Goal: Check status: Check status

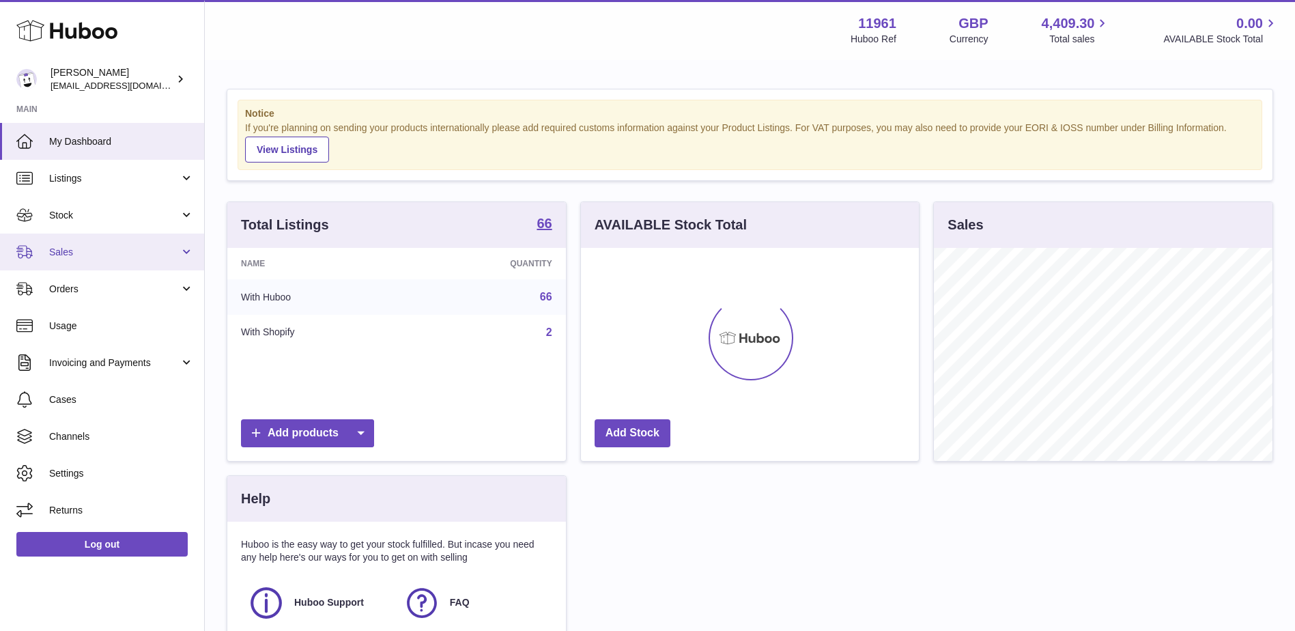
scroll to position [213, 338]
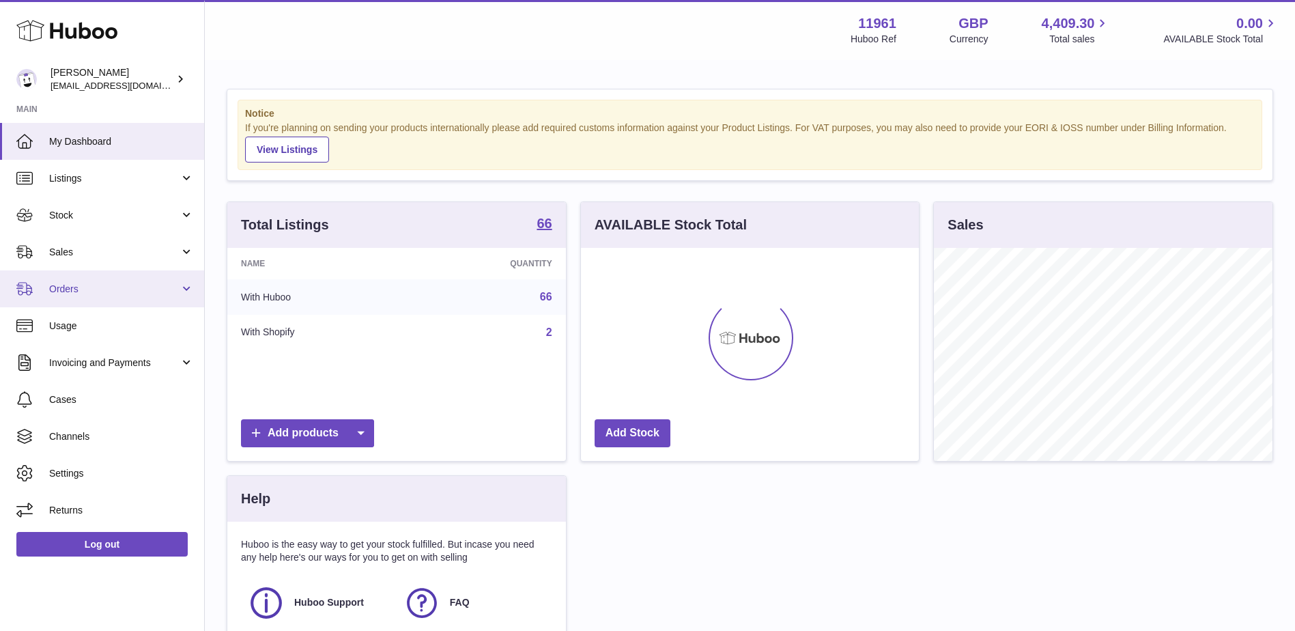
click at [97, 283] on span "Orders" at bounding box center [114, 289] width 130 height 13
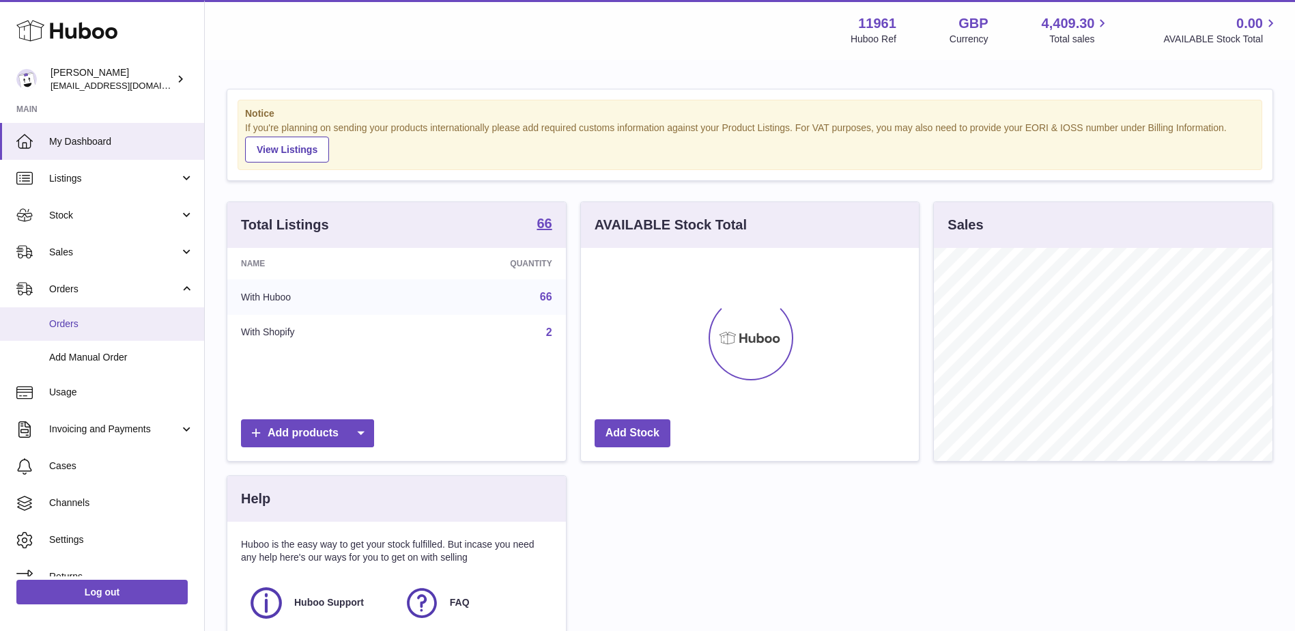
click at [108, 325] on span "Orders" at bounding box center [121, 323] width 145 height 13
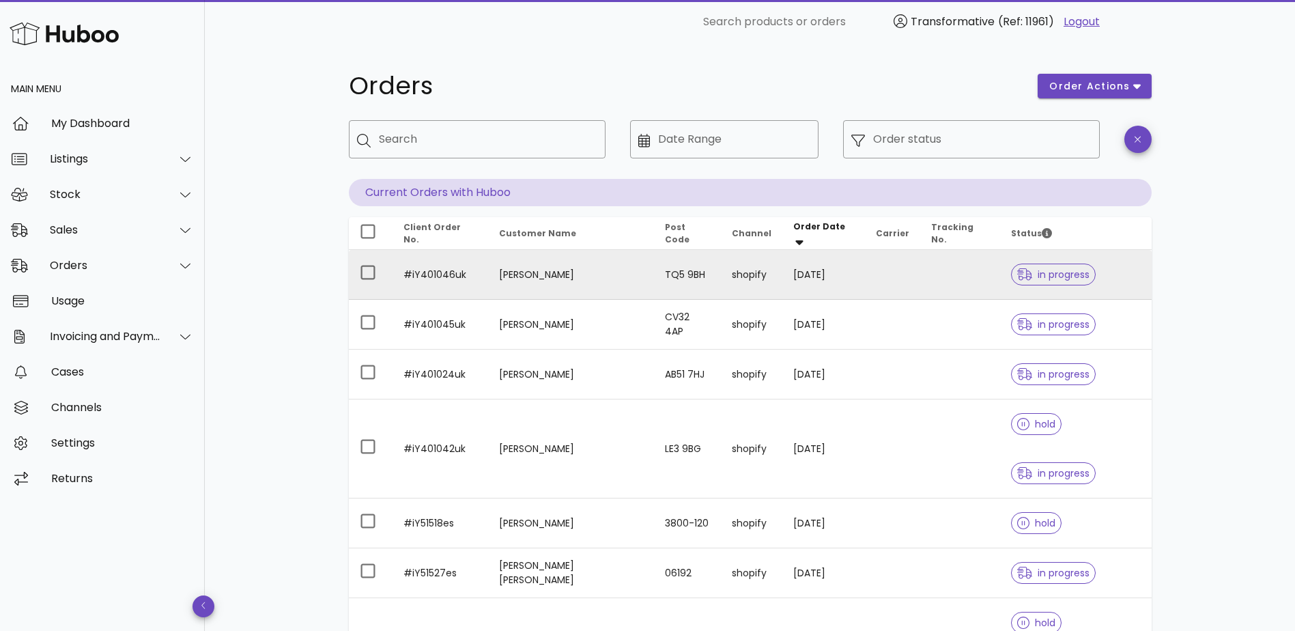
click at [545, 275] on td "[PERSON_NAME]" at bounding box center [571, 275] width 167 height 50
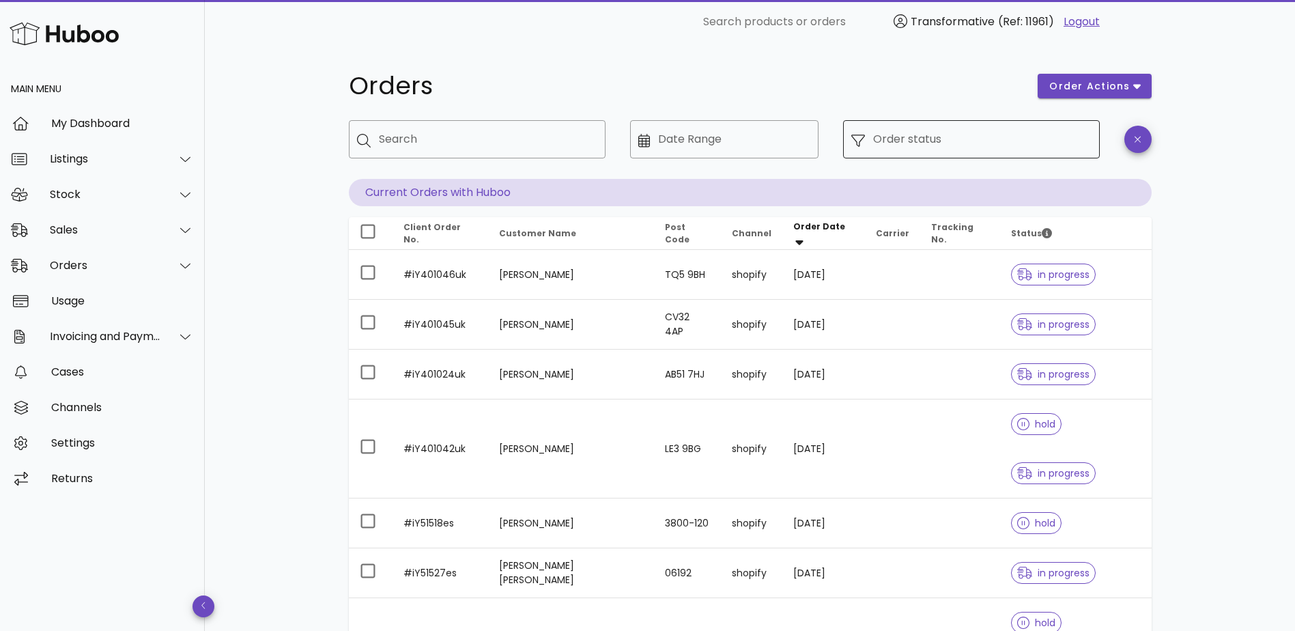
click at [983, 134] on input "Order status" at bounding box center [982, 139] width 218 height 22
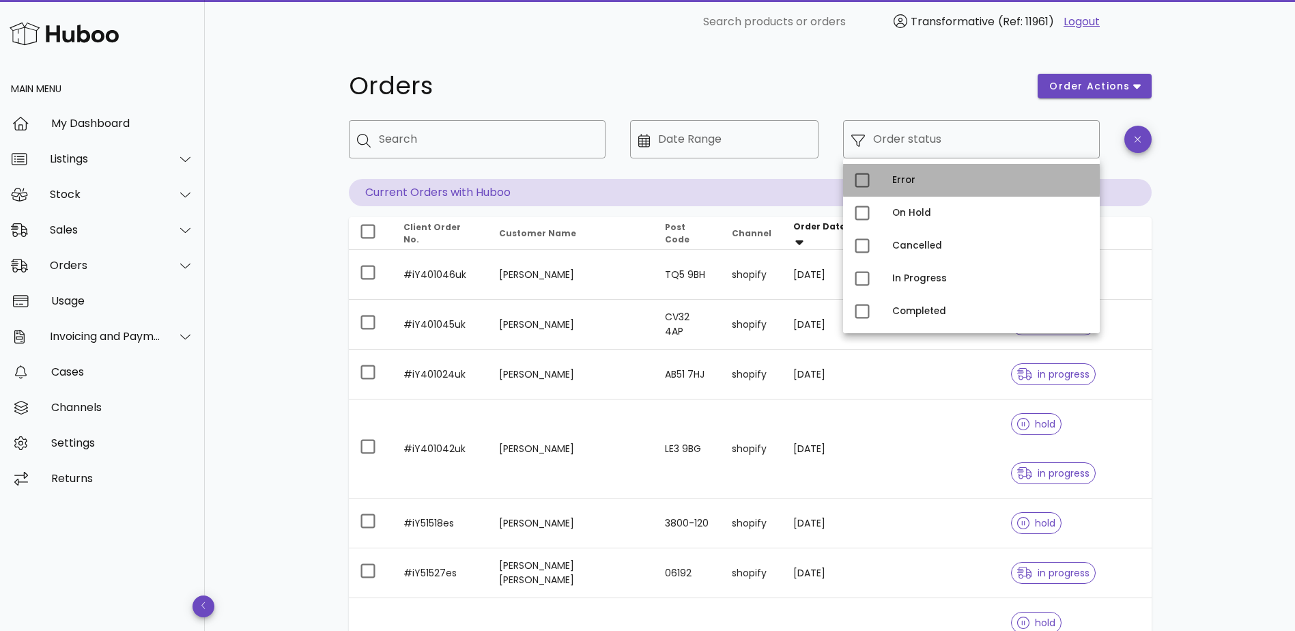
click at [961, 183] on div "Error" at bounding box center [990, 180] width 197 height 11
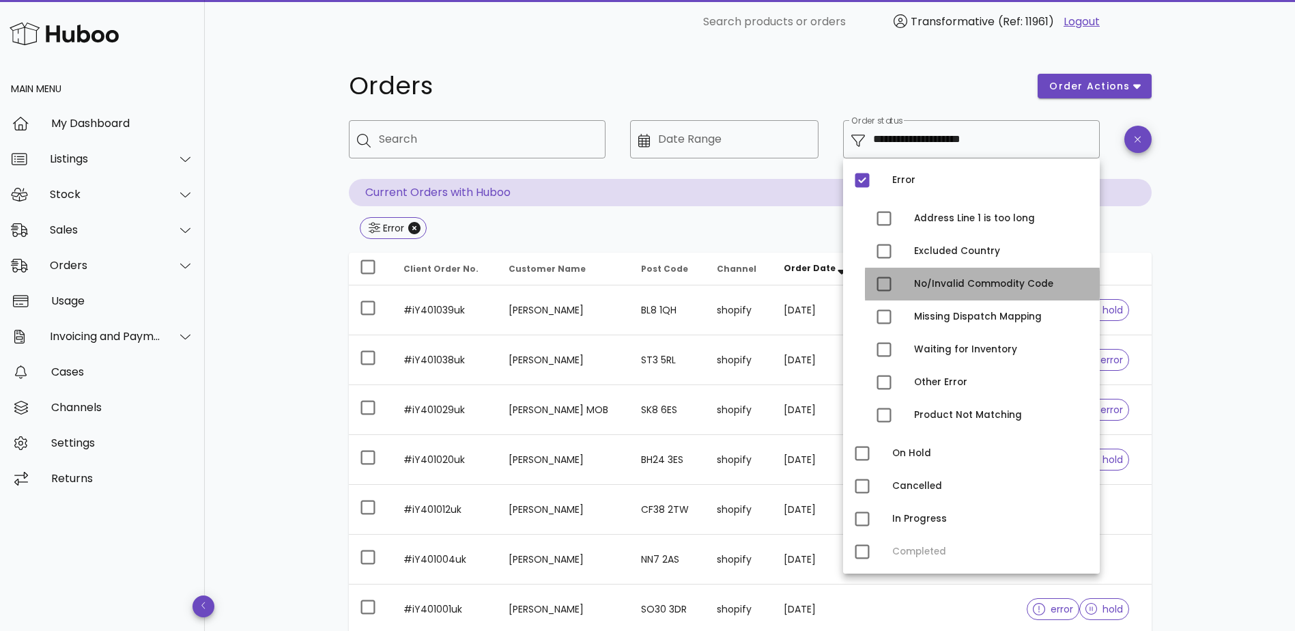
click at [978, 281] on div "No/Invalid Commodity Code" at bounding box center [1001, 283] width 175 height 11
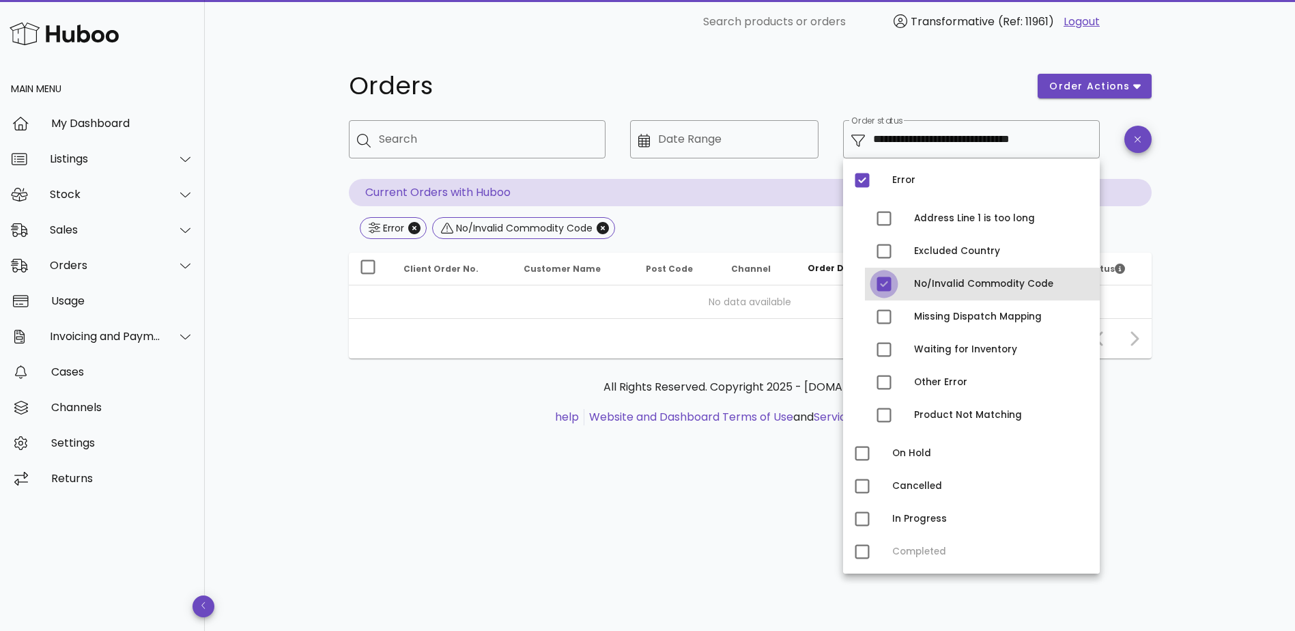
click at [884, 278] on div at bounding box center [883, 283] width 23 height 23
type input "**********"
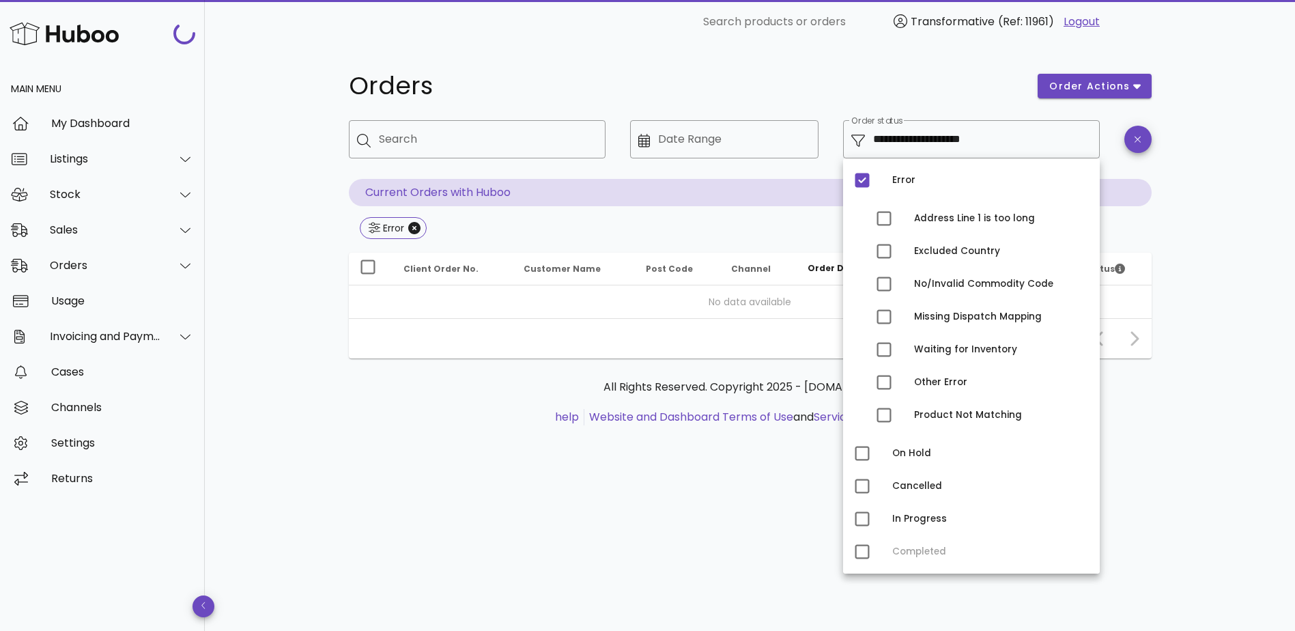
click at [297, 190] on div "**********" at bounding box center [750, 337] width 1090 height 587
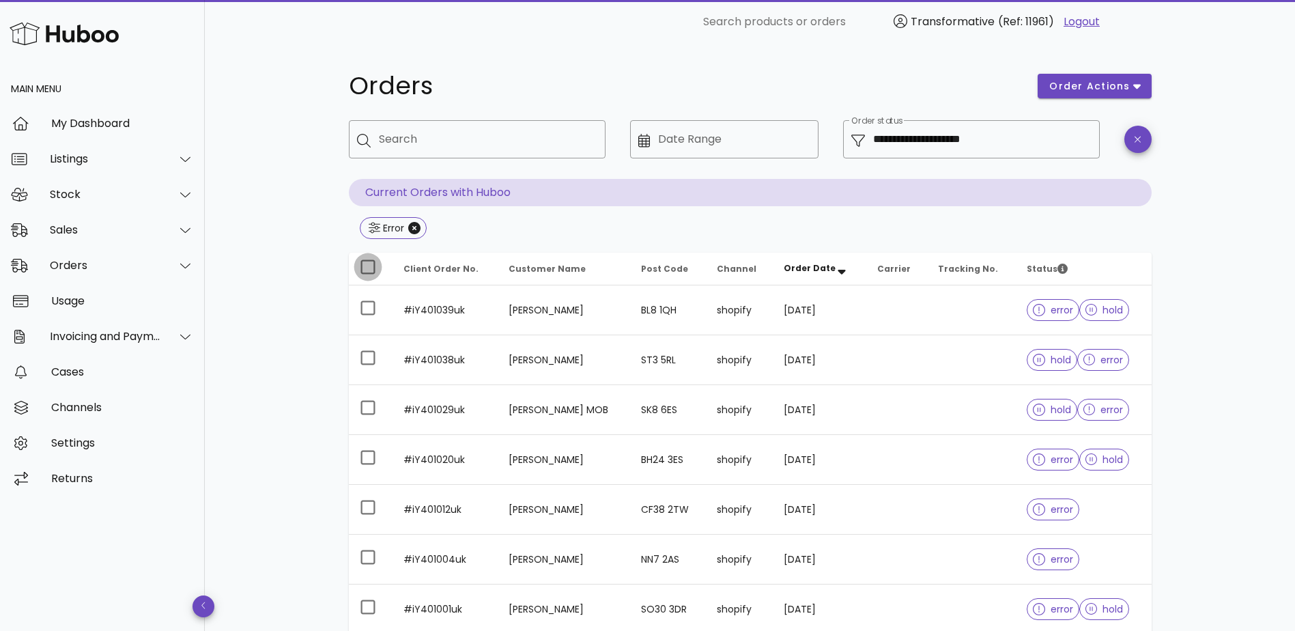
click at [366, 270] on div at bounding box center [367, 266] width 23 height 23
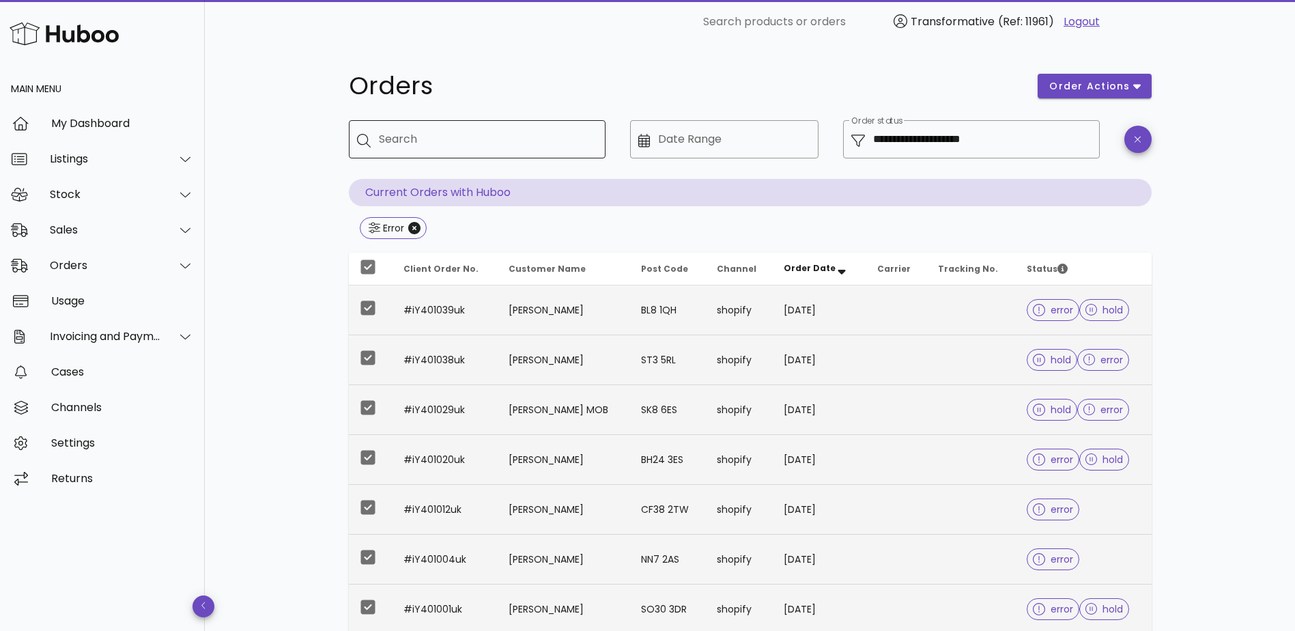
click at [478, 145] on input "Search" at bounding box center [487, 139] width 216 height 22
click at [1117, 81] on span "order actions" at bounding box center [1089, 86] width 82 height 14
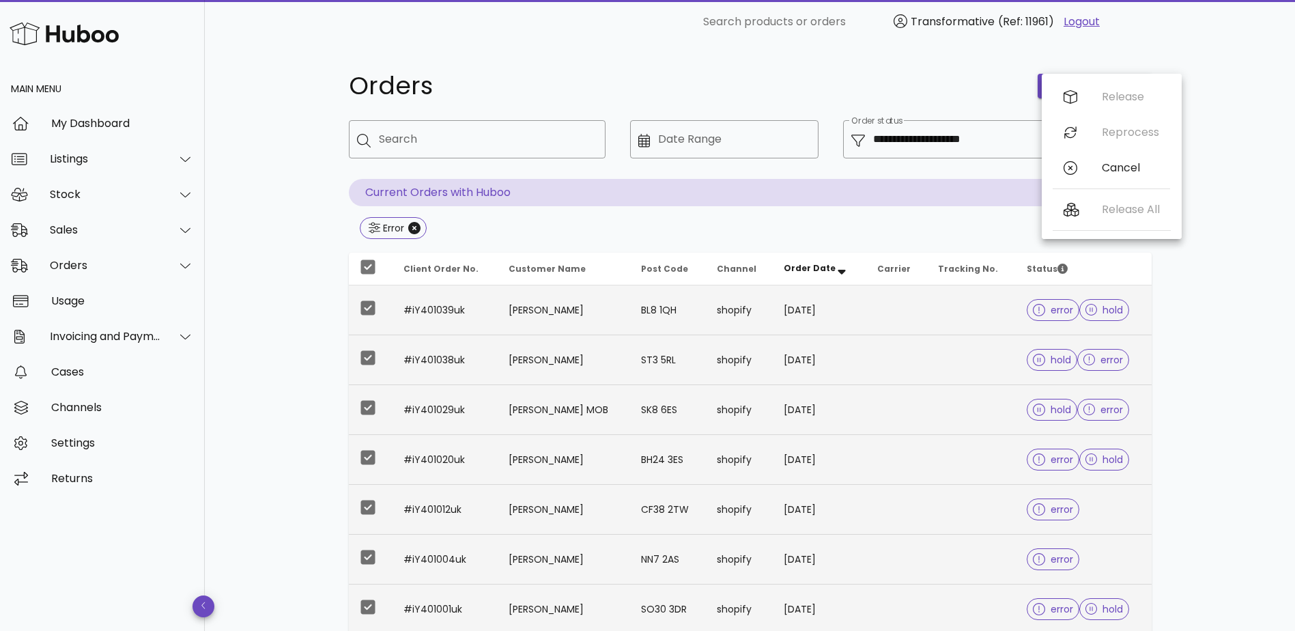
click at [1222, 235] on div "**********" at bounding box center [750, 489] width 1090 height 890
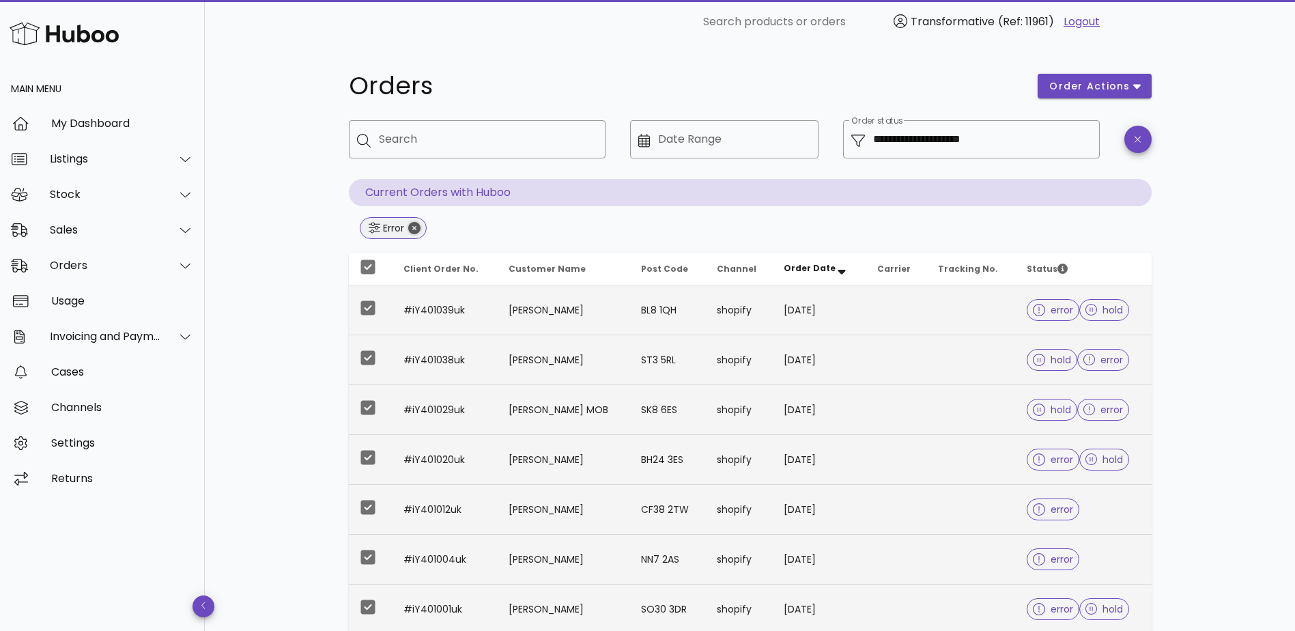
click at [416, 229] on icon "Close" at bounding box center [414, 228] width 12 height 12
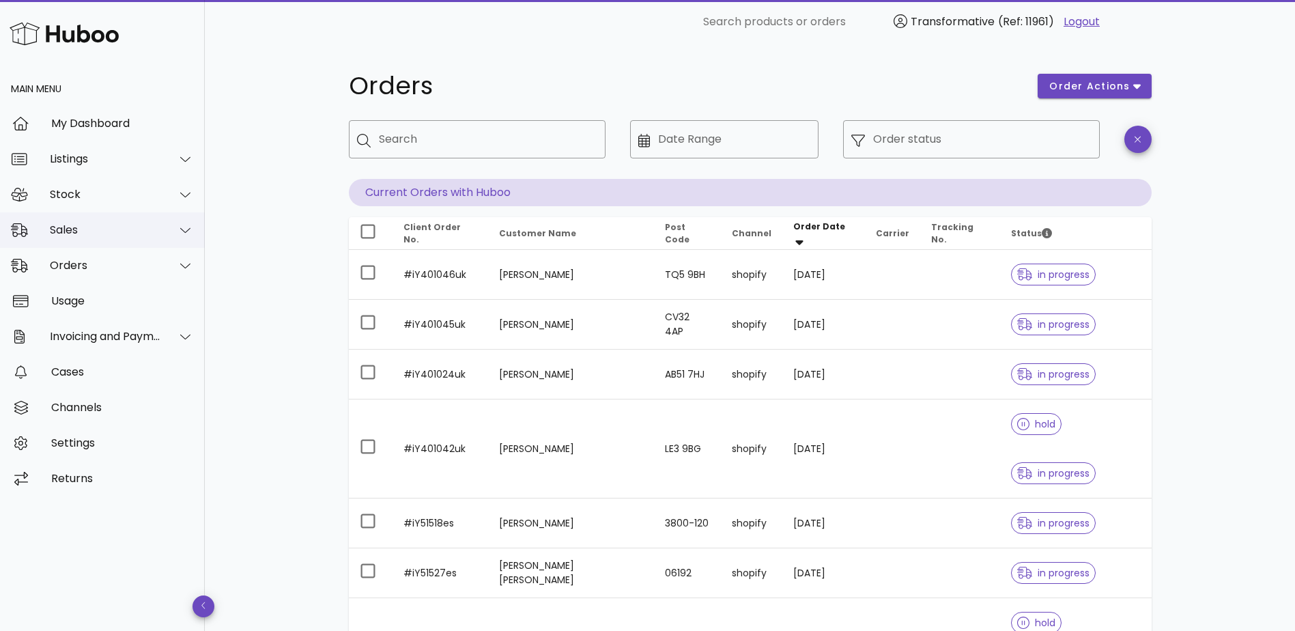
click at [158, 227] on div "Sales" at bounding box center [105, 229] width 111 height 13
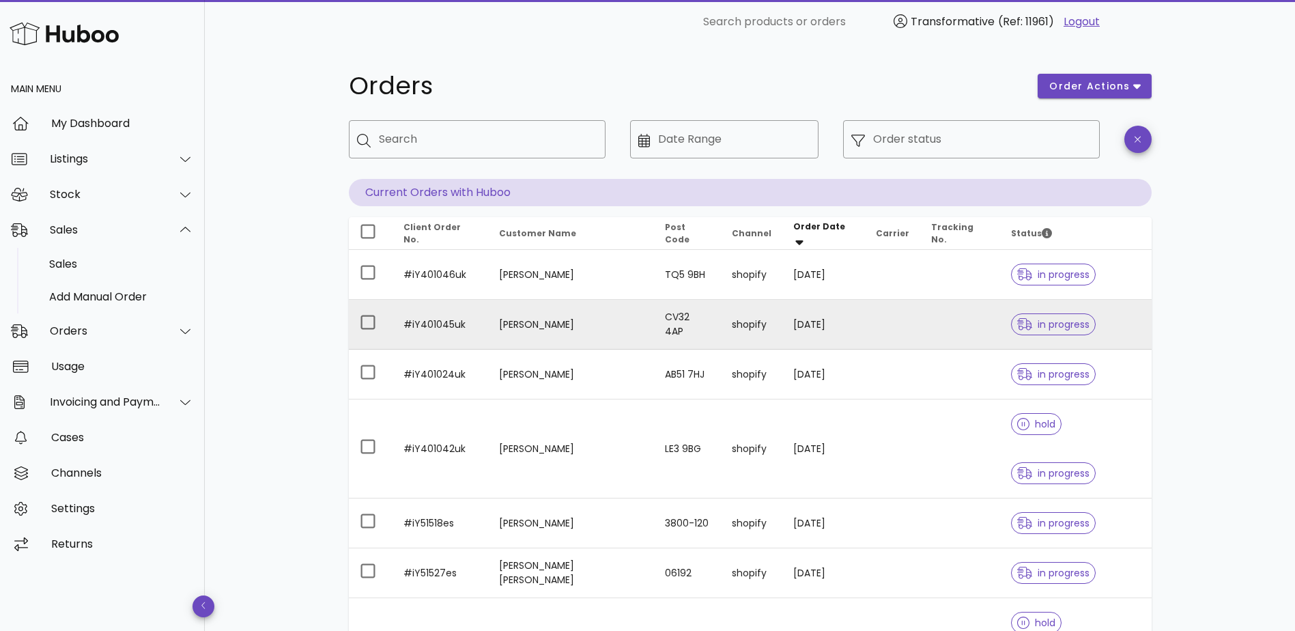
click at [579, 311] on td "[PERSON_NAME]" at bounding box center [571, 325] width 167 height 50
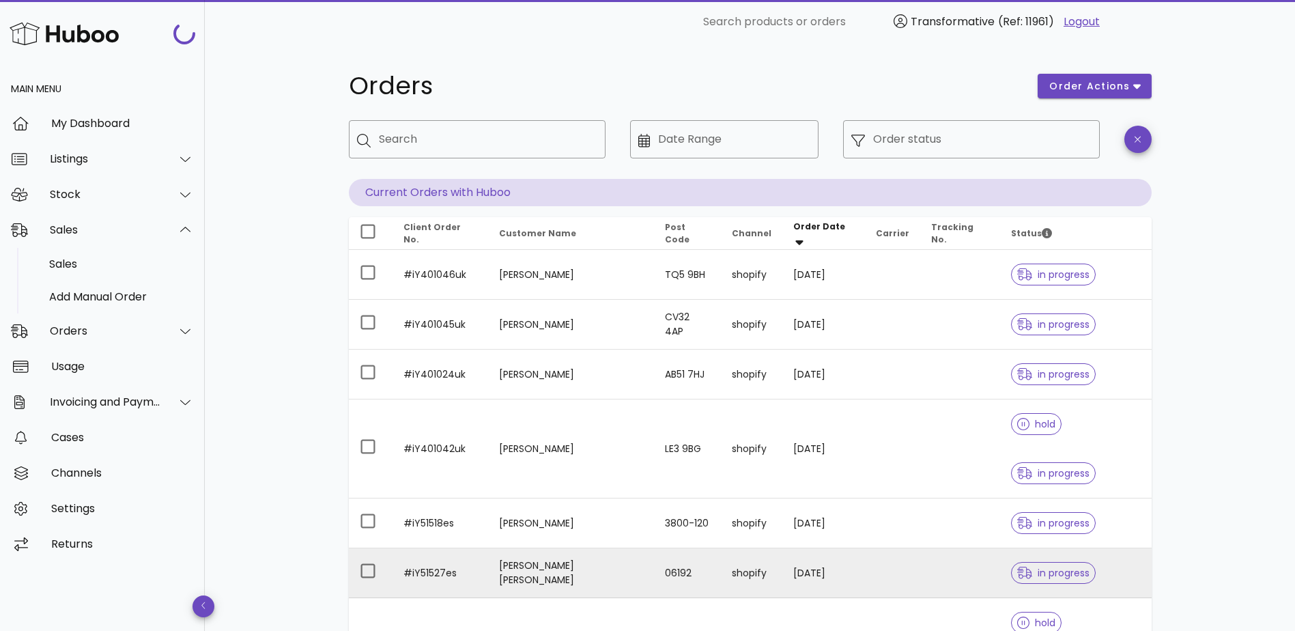
click at [551, 548] on td "[PERSON_NAME] [PERSON_NAME]" at bounding box center [571, 573] width 167 height 50
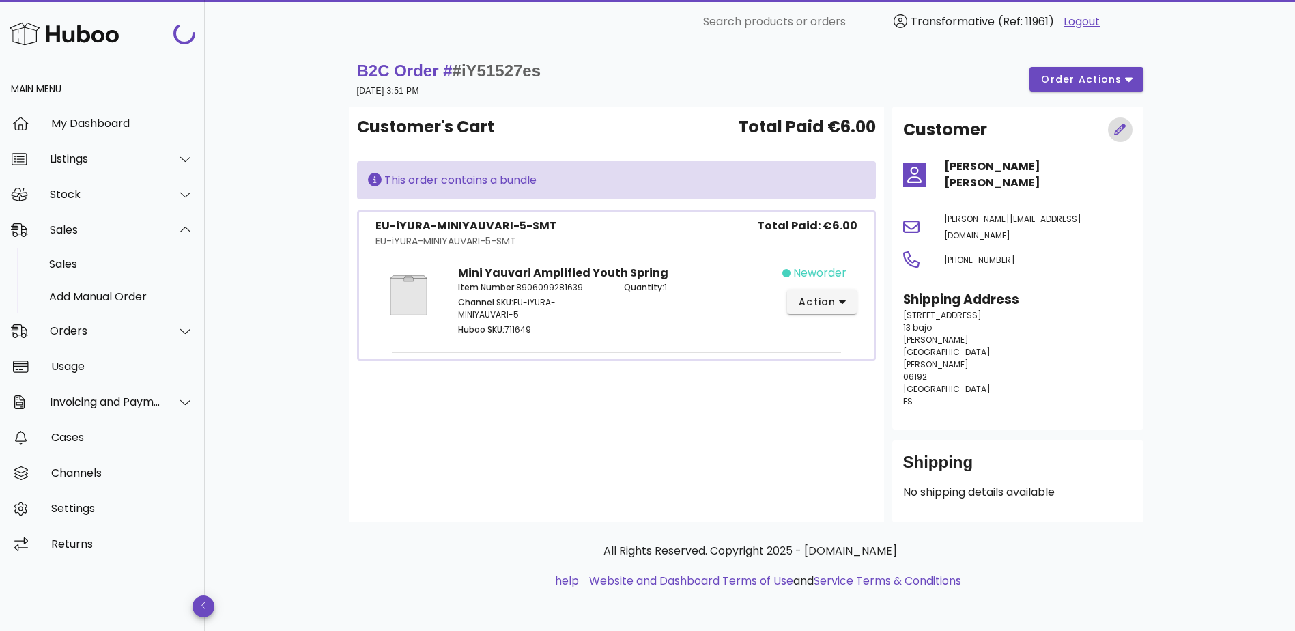
click at [1112, 124] on span "button" at bounding box center [1120, 130] width 25 height 14
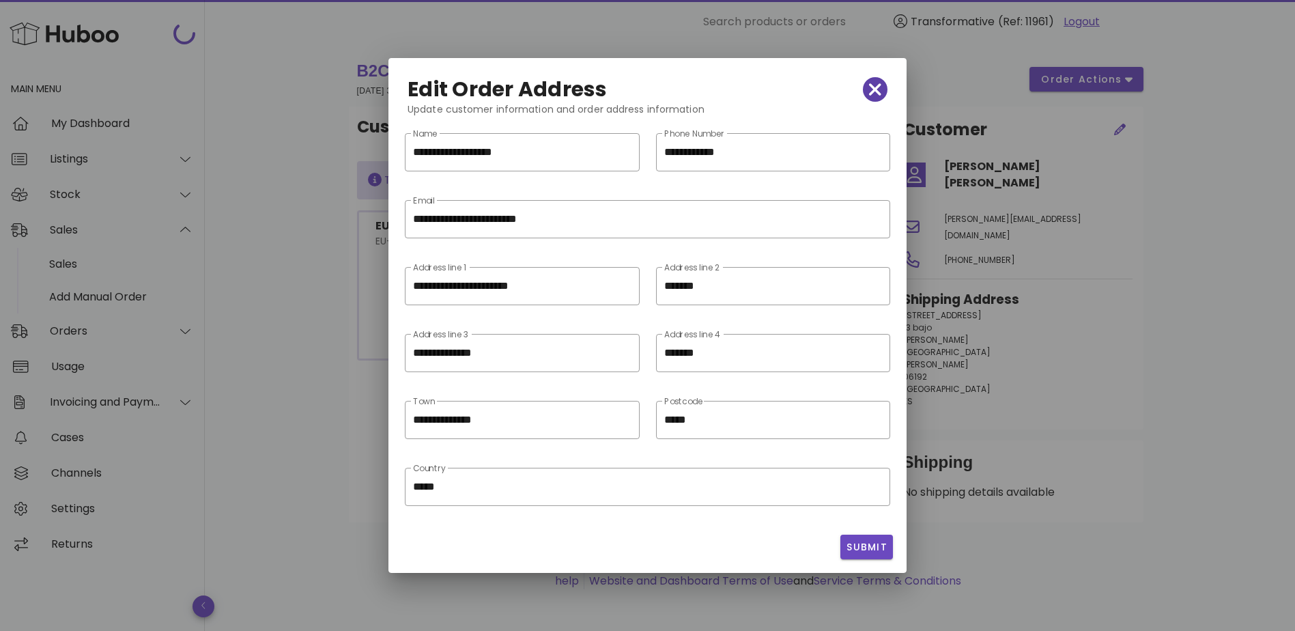
click at [871, 87] on icon "button" at bounding box center [875, 89] width 12 height 12
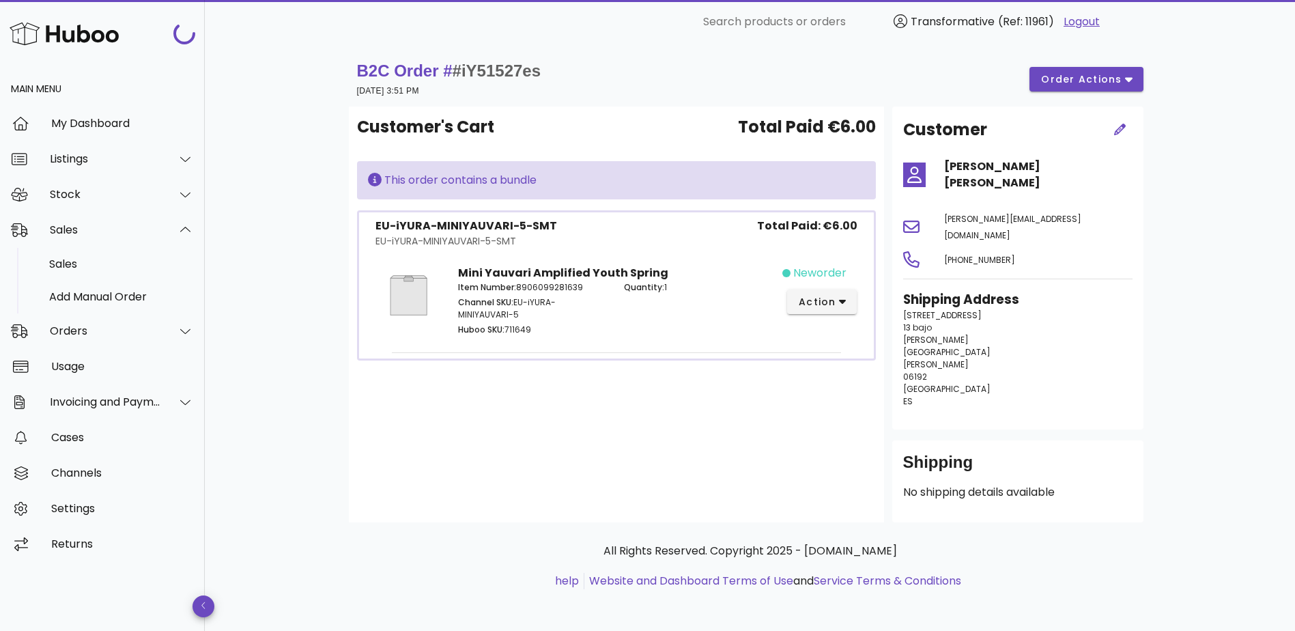
click at [615, 408] on div "Customer's Cart Total Paid €6.00 This order contains a bundle EU-iYURA-MINIYAUV…" at bounding box center [616, 314] width 535 height 416
drag, startPoint x: 906, startPoint y: 461, endPoint x: 1043, endPoint y: 435, distance: 139.5
click at [1043, 440] on div "Shipping No shipping details available" at bounding box center [1017, 481] width 251 height 82
click at [1073, 451] on div "Shipping" at bounding box center [1017, 467] width 229 height 33
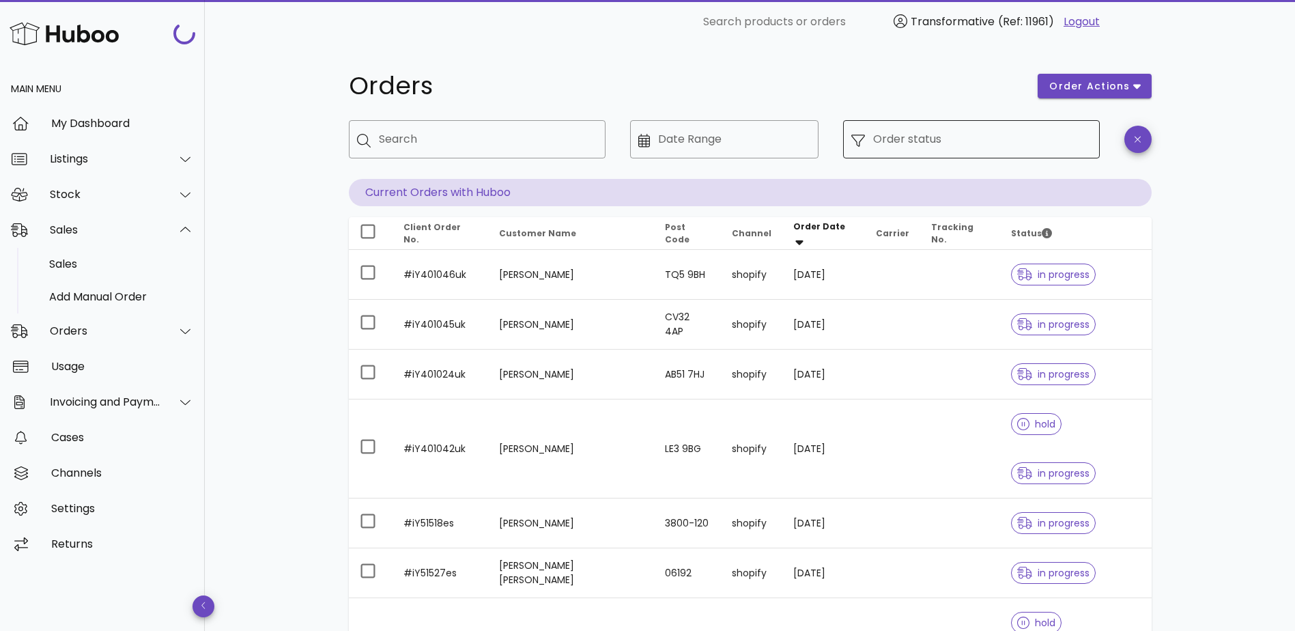
click at [985, 143] on input "Order status" at bounding box center [982, 139] width 218 height 22
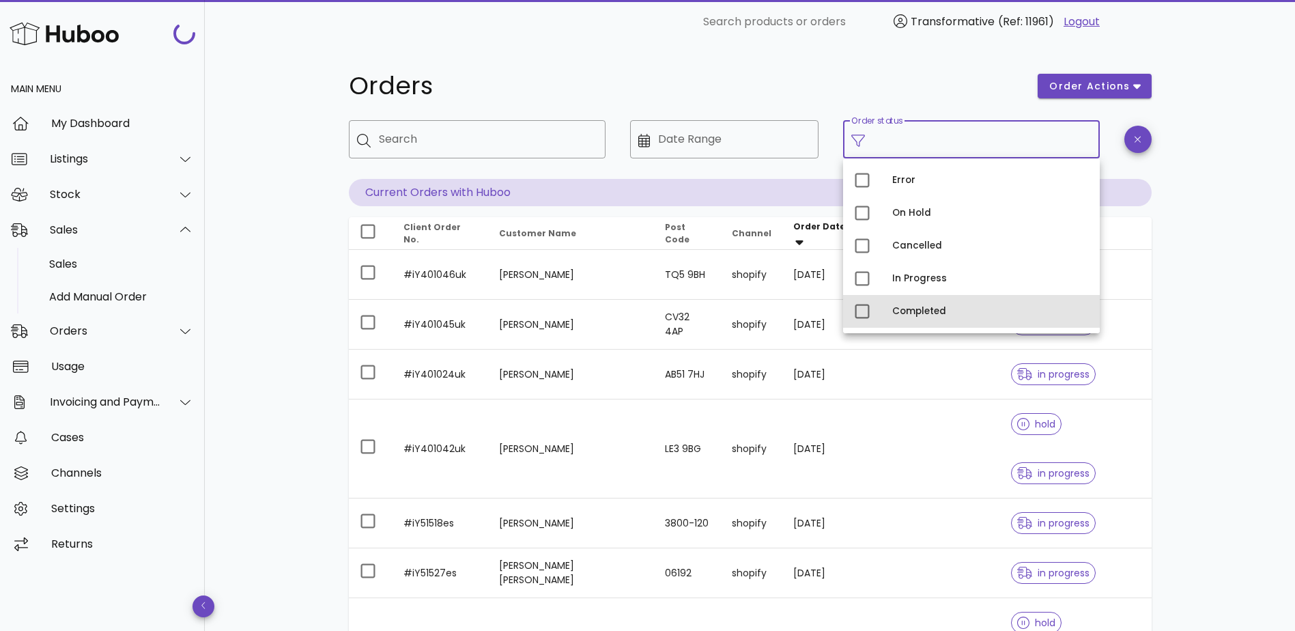
click at [949, 314] on div "Completed" at bounding box center [990, 311] width 197 height 11
type input "**********"
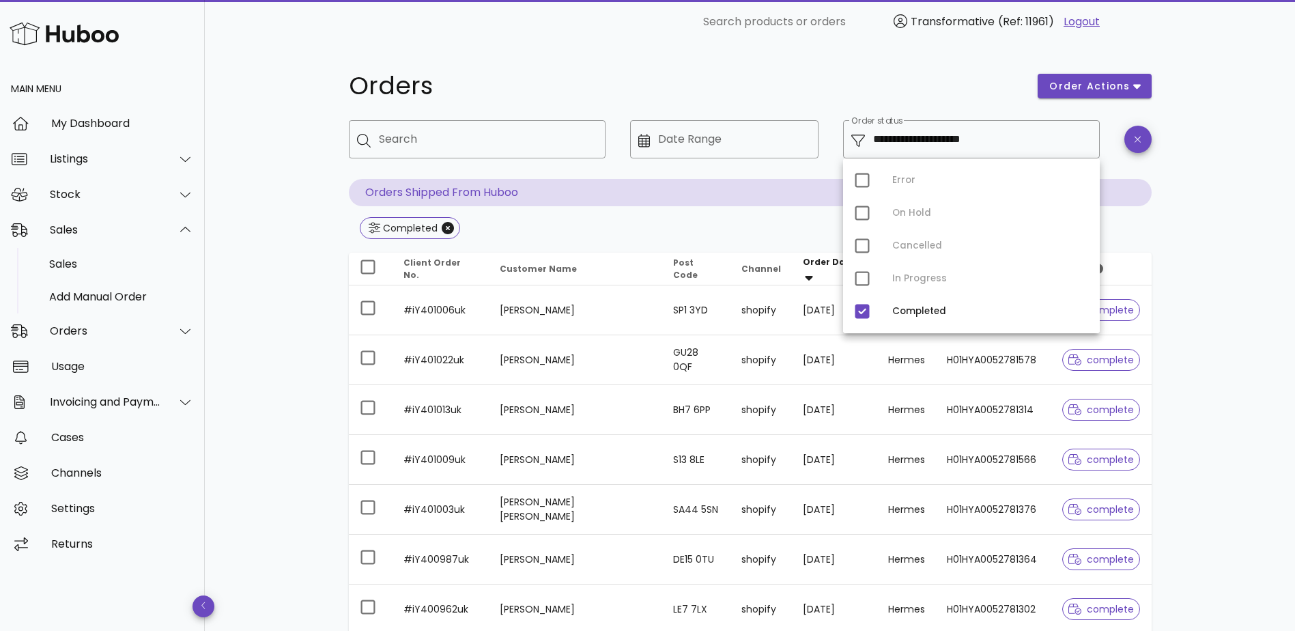
click at [1236, 358] on div "**********" at bounding box center [750, 489] width 1090 height 890
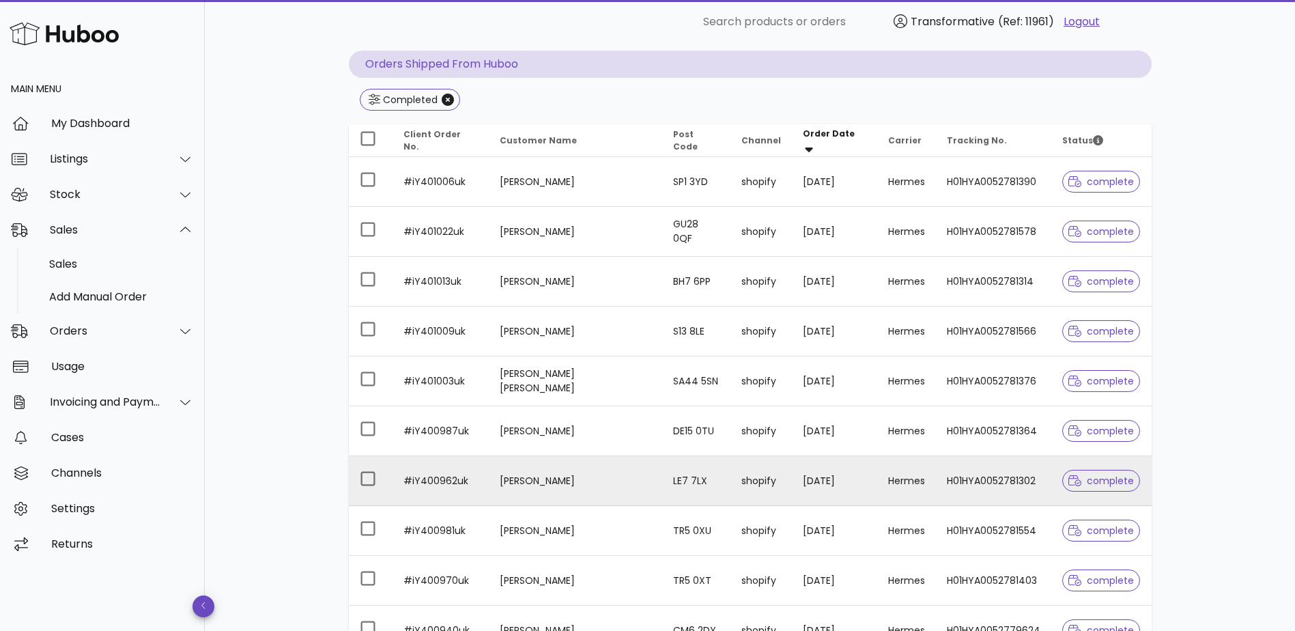
scroll to position [303, 0]
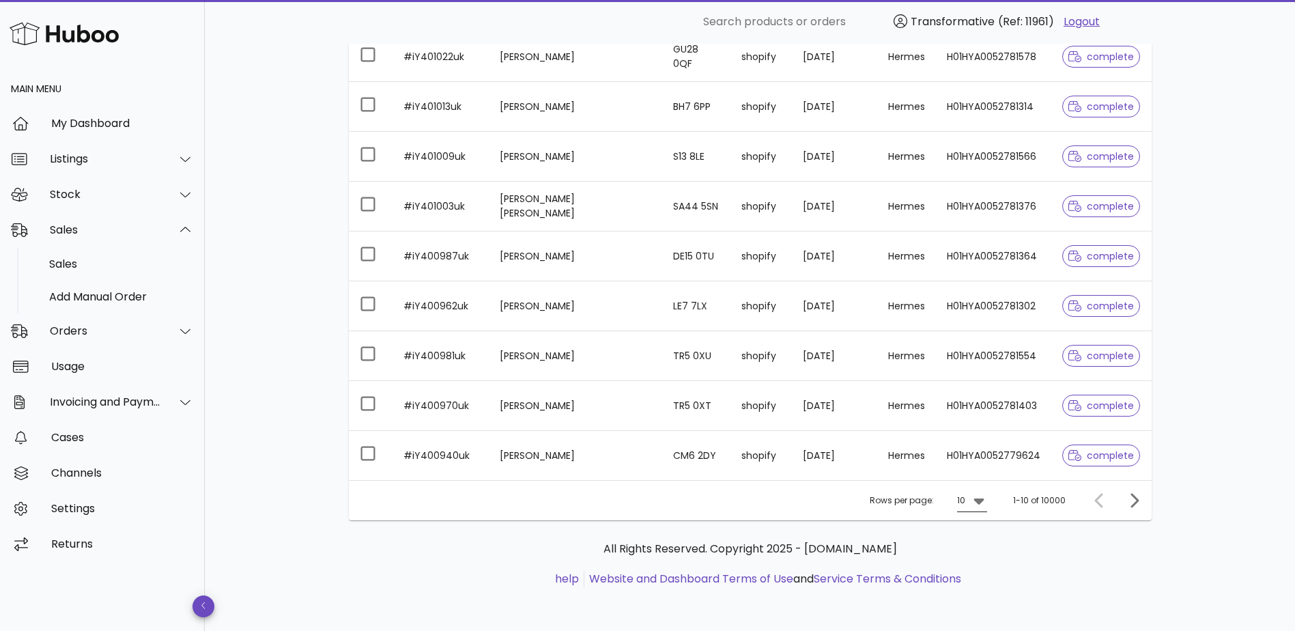
click at [969, 502] on div at bounding box center [977, 500] width 19 height 16
click at [980, 584] on div "50" at bounding box center [977, 576] width 14 height 29
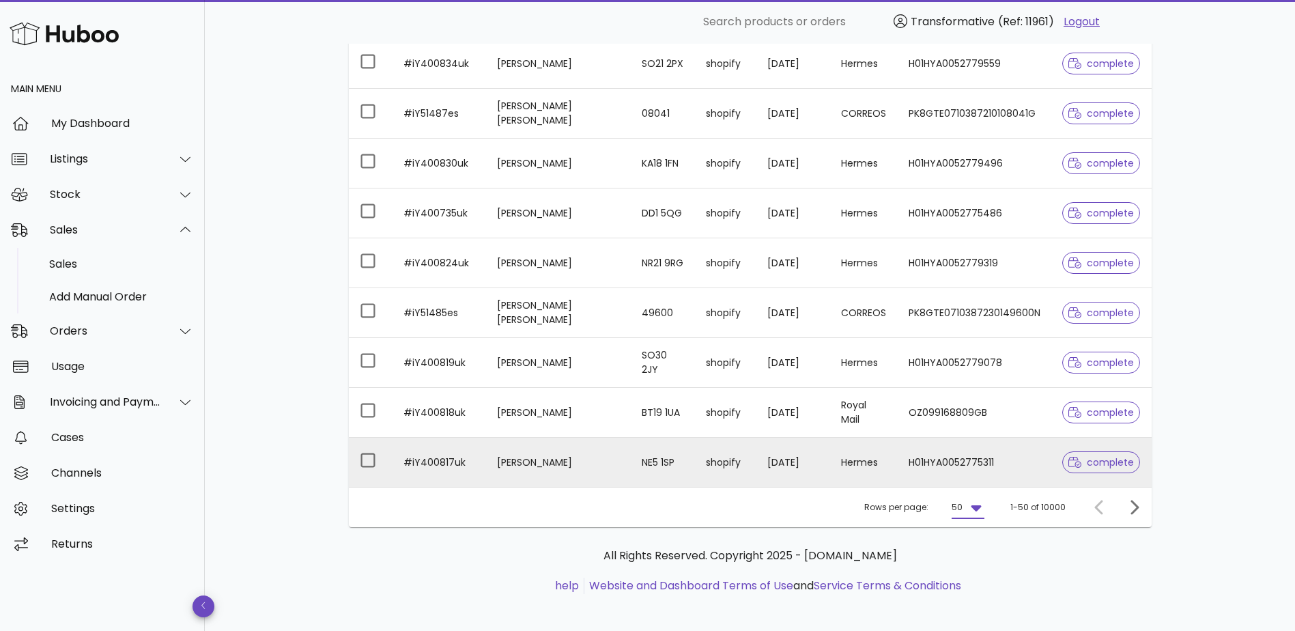
scroll to position [2292, 0]
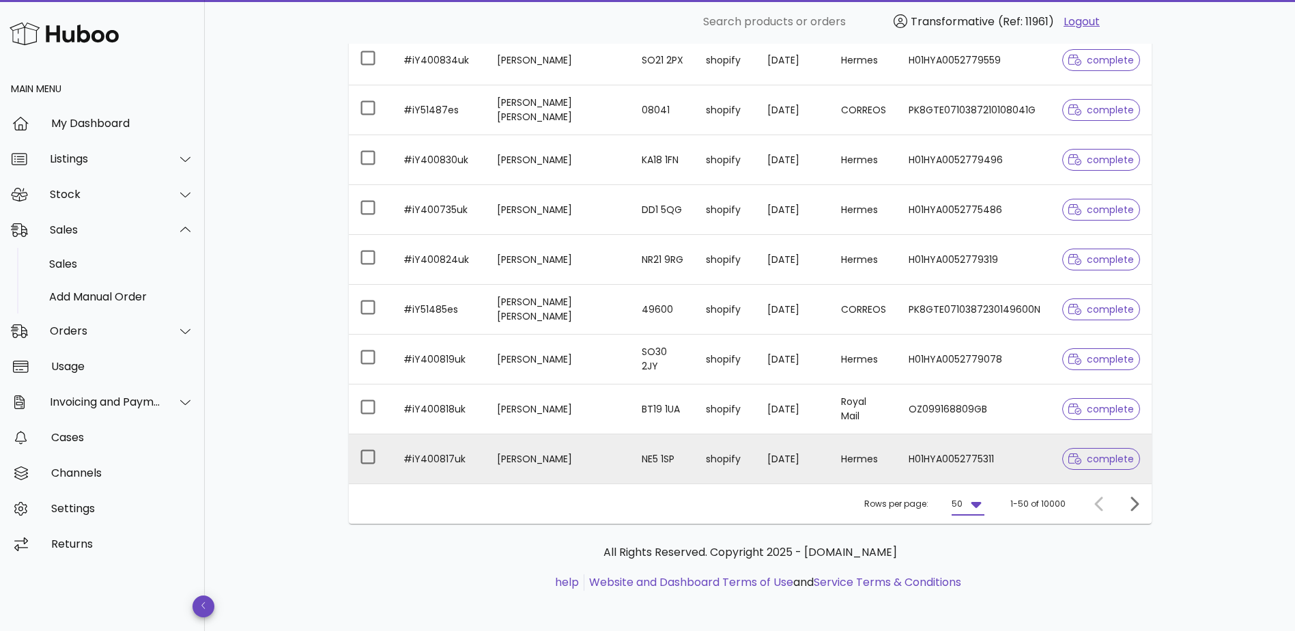
click at [939, 459] on td "H01HYA0052775311" at bounding box center [974, 458] width 154 height 49
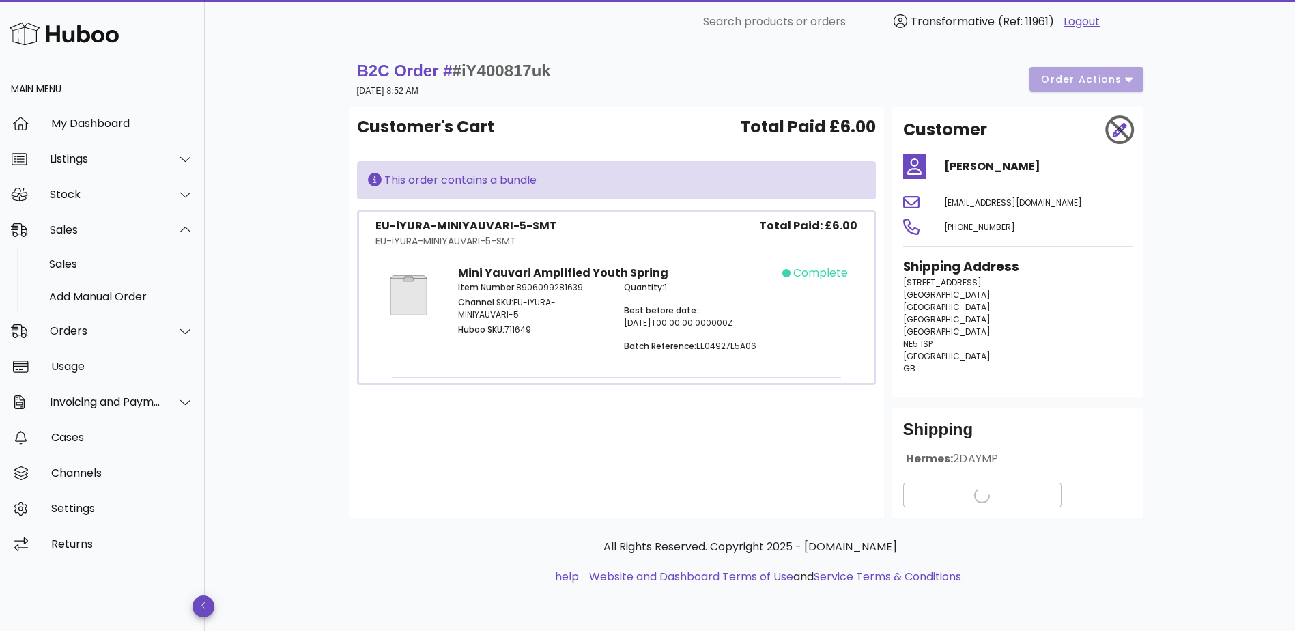
click at [971, 459] on span "2DAYMP" at bounding box center [975, 458] width 45 height 16
drag, startPoint x: 971, startPoint y: 459, endPoint x: 870, endPoint y: 461, distance: 101.0
click at [870, 461] on div "Customer's Cart Total Paid £6.00 This order contains a bundle EU-iYURA-MINIYAUV…" at bounding box center [616, 311] width 535 height 411
click at [971, 488] on span "View Tracking details" at bounding box center [982, 495] width 136 height 14
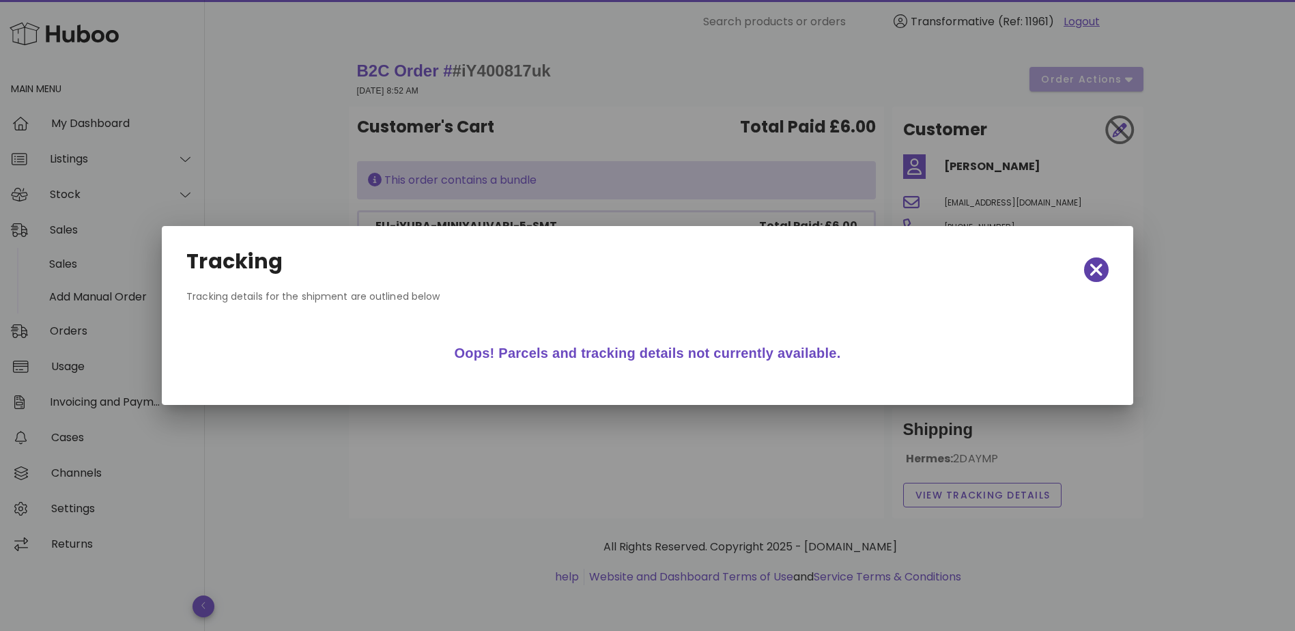
click at [1092, 270] on icon "button" at bounding box center [1096, 269] width 12 height 19
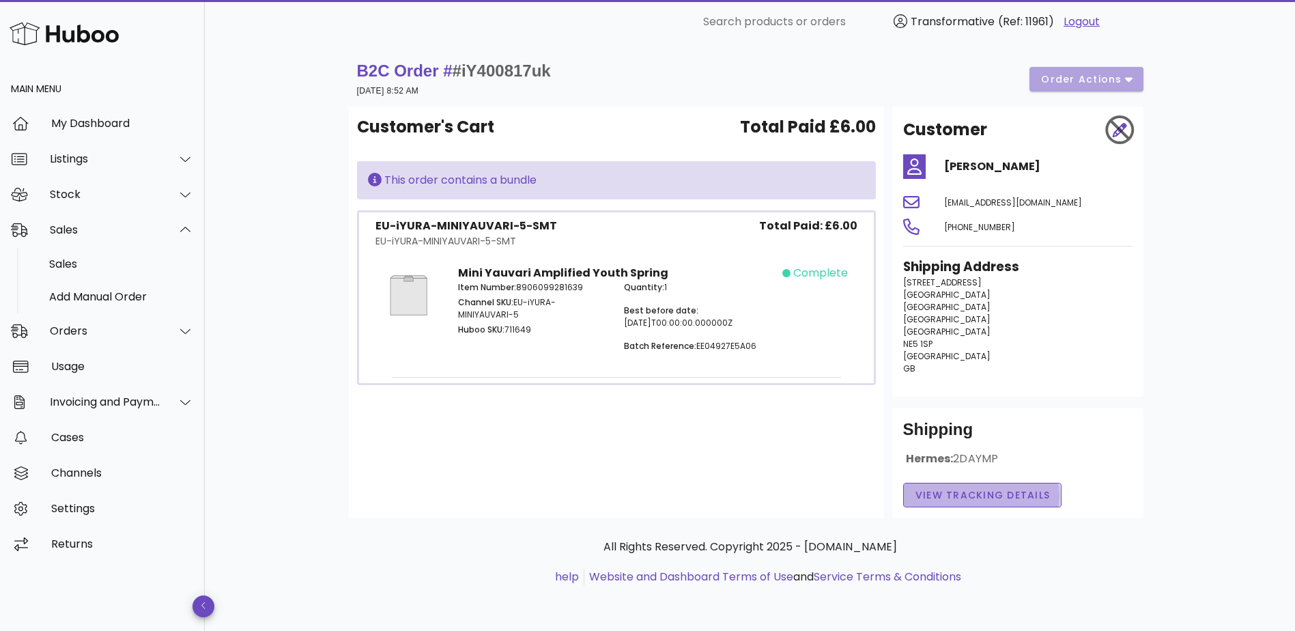
click at [976, 501] on span "View Tracking details" at bounding box center [982, 495] width 136 height 14
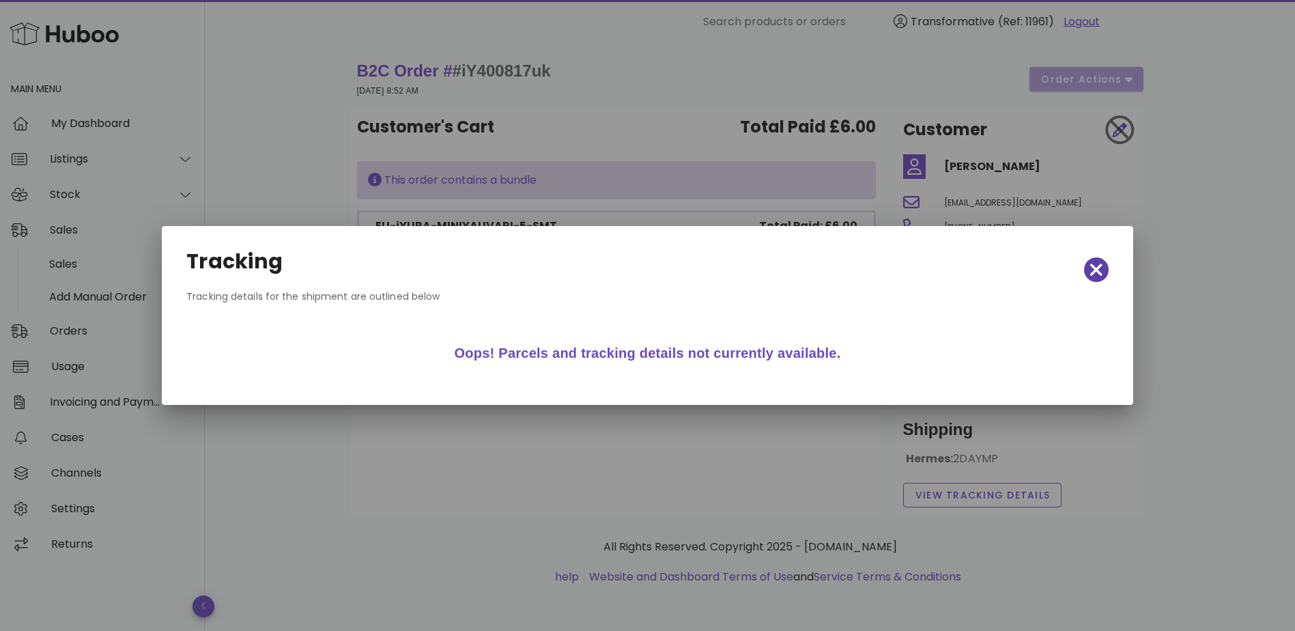
click at [1099, 271] on icon "button" at bounding box center [1096, 269] width 12 height 12
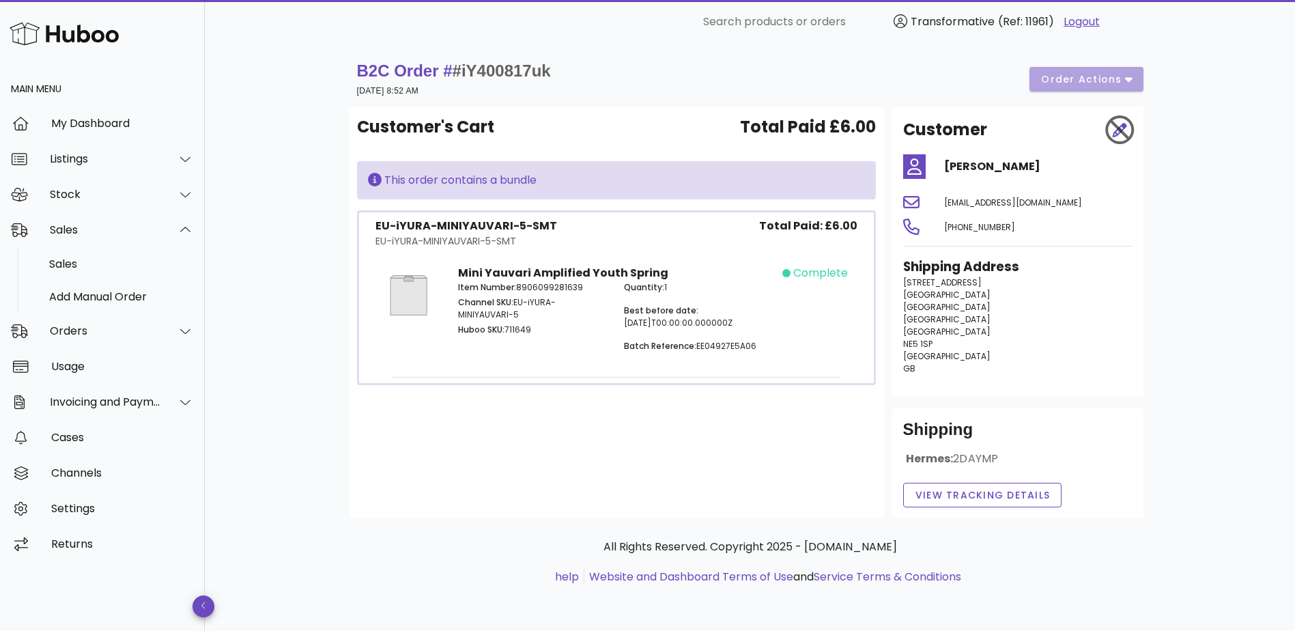
click at [708, 345] on p "Batch Reference: EE04927E5A06" at bounding box center [698, 346] width 149 height 12
drag, startPoint x: 708, startPoint y: 345, endPoint x: 704, endPoint y: 370, distance: 25.6
click at [704, 373] on div "Mini Yauvari Amplified Youth Spring Item Number: 8906099281639 Channel SKU: EU-…" at bounding box center [616, 314] width 504 height 120
drag, startPoint x: 710, startPoint y: 324, endPoint x: 702, endPoint y: 312, distance: 14.8
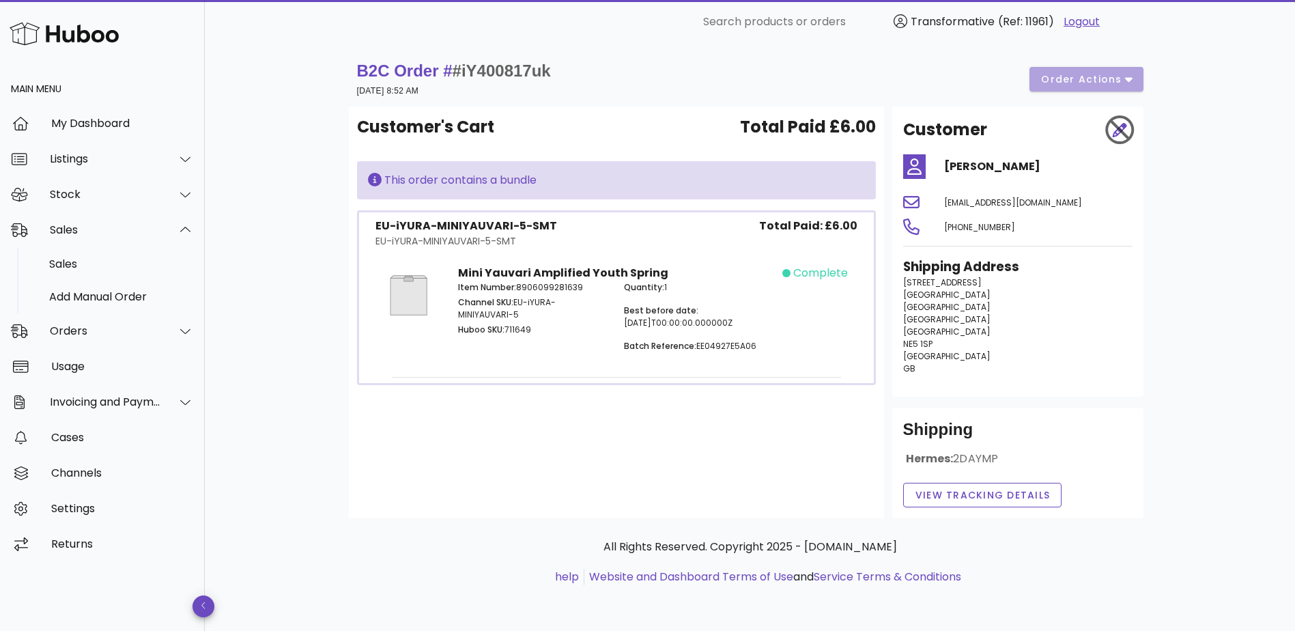
click at [702, 312] on p "Best before date: [DATE]T00:00:00.000000Z" at bounding box center [698, 316] width 149 height 25
drag, startPoint x: 702, startPoint y: 312, endPoint x: 667, endPoint y: 313, distance: 34.1
click at [669, 313] on span "Best before date:" at bounding box center [661, 310] width 74 height 12
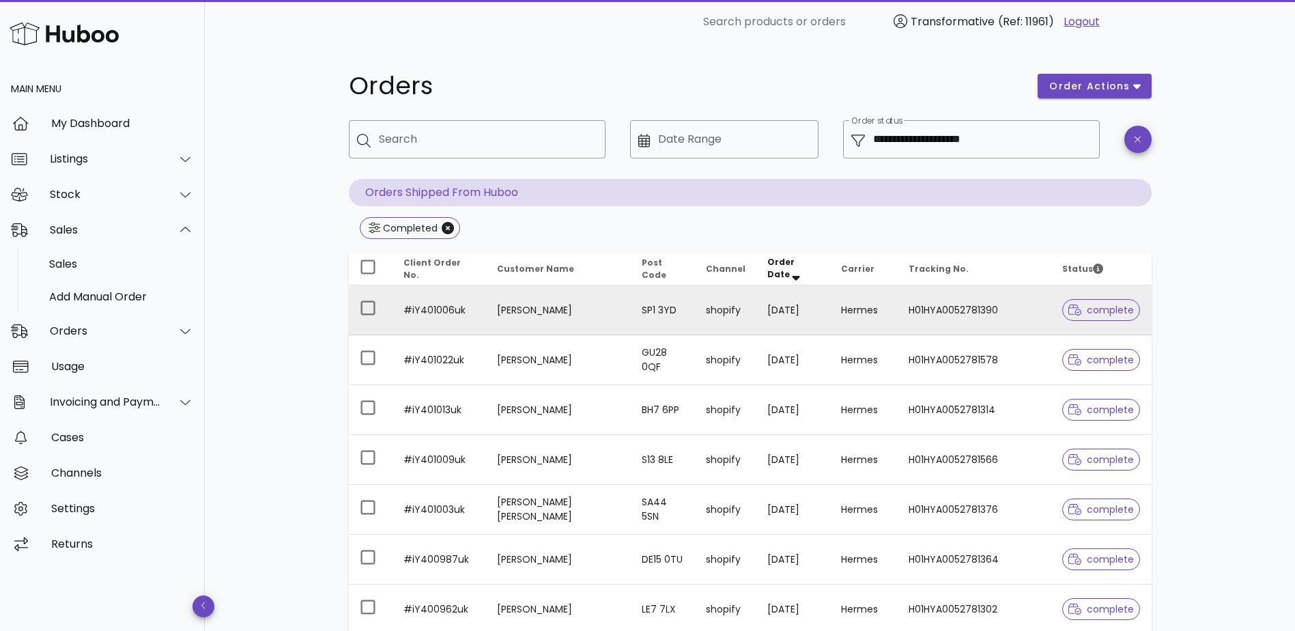
click at [1010, 307] on td "H01HYA0052781390" at bounding box center [974, 310] width 154 height 50
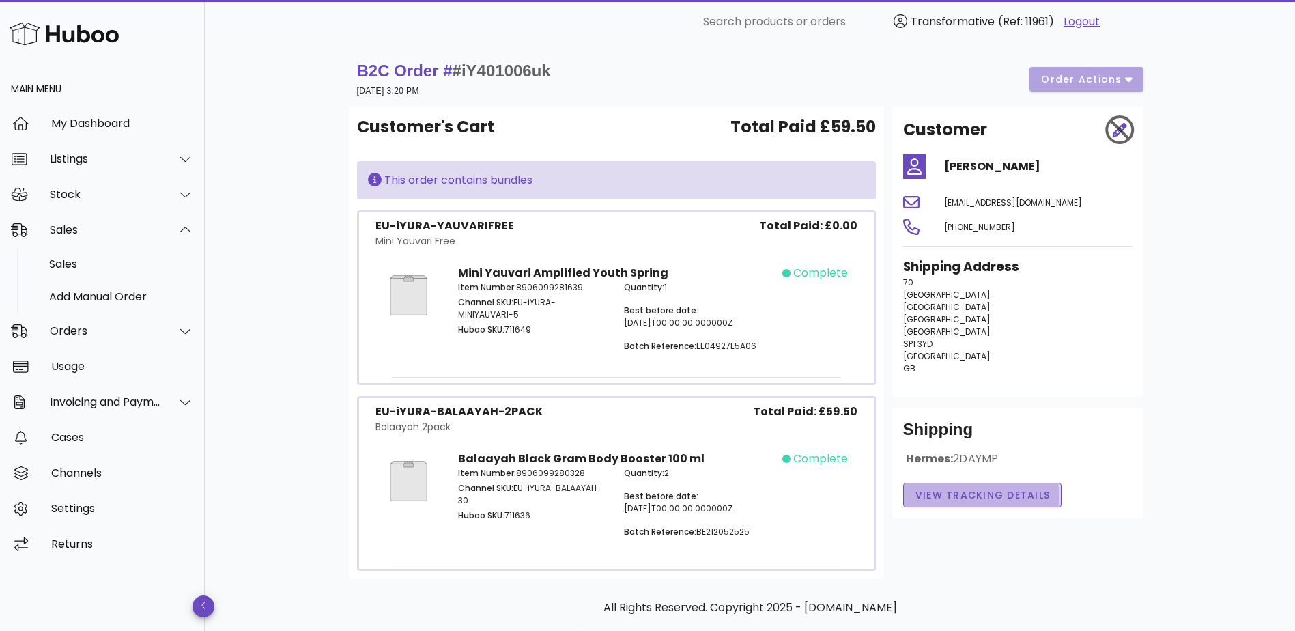
click at [1020, 494] on span "View Tracking details" at bounding box center [982, 495] width 136 height 14
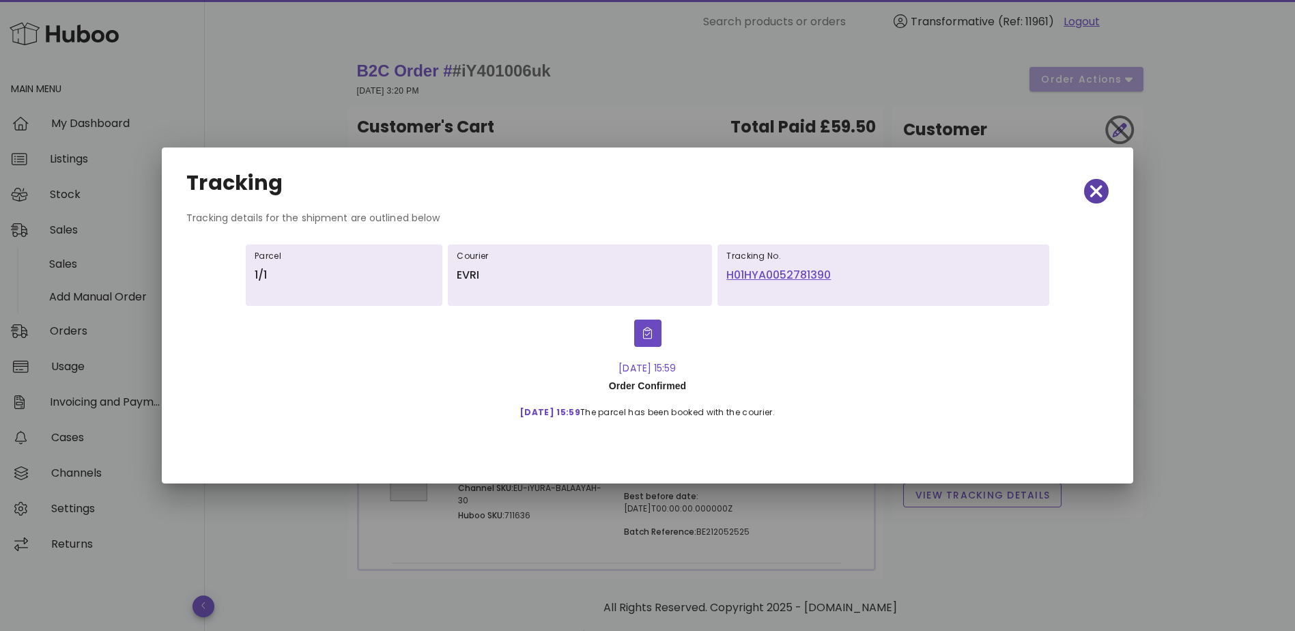
click at [1097, 197] on icon "button" at bounding box center [1096, 191] width 12 height 19
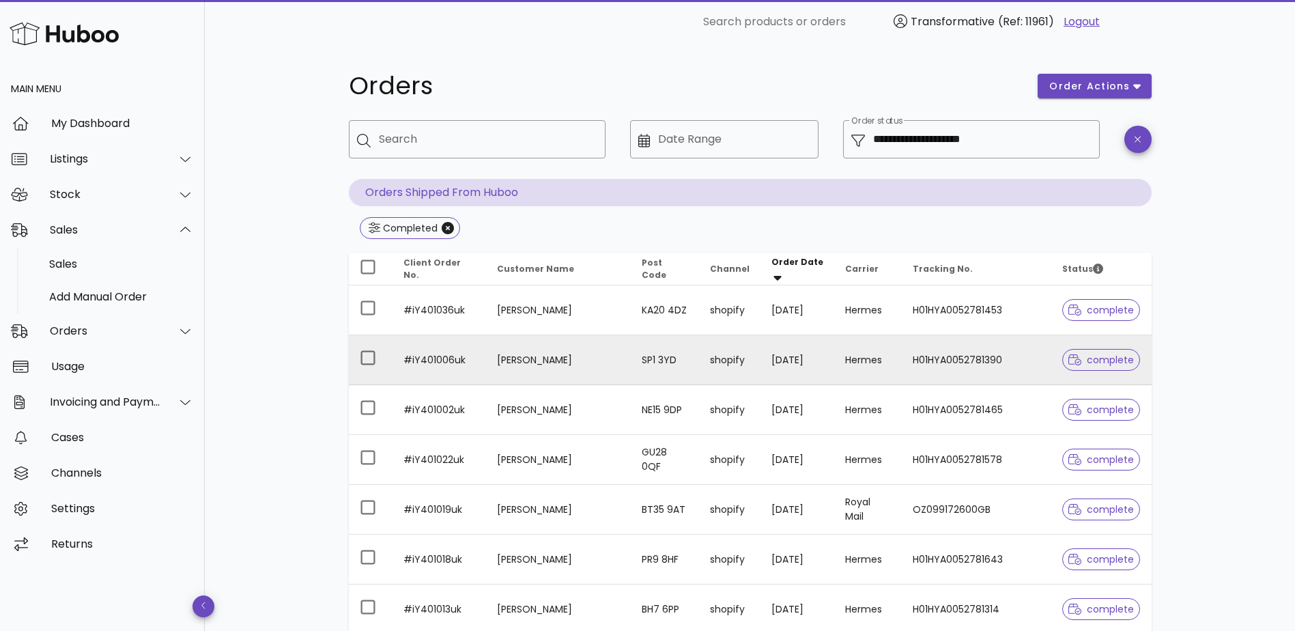
click at [697, 366] on td "SP1 3YD" at bounding box center [665, 360] width 68 height 50
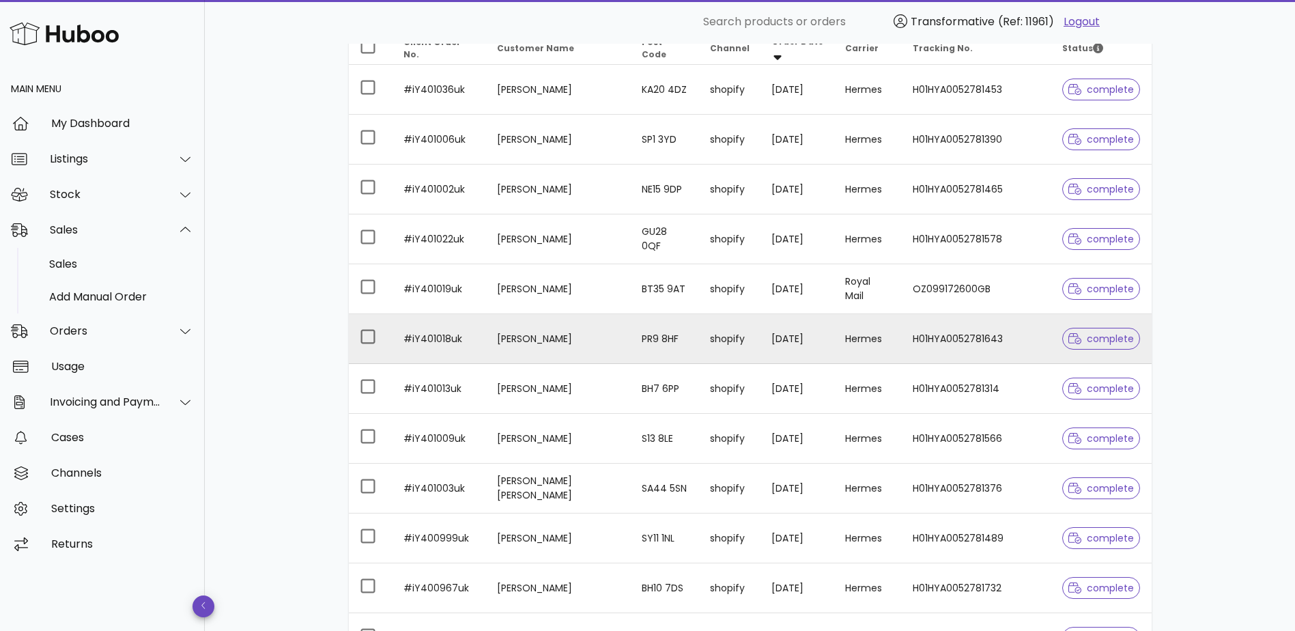
scroll to position [205, 0]
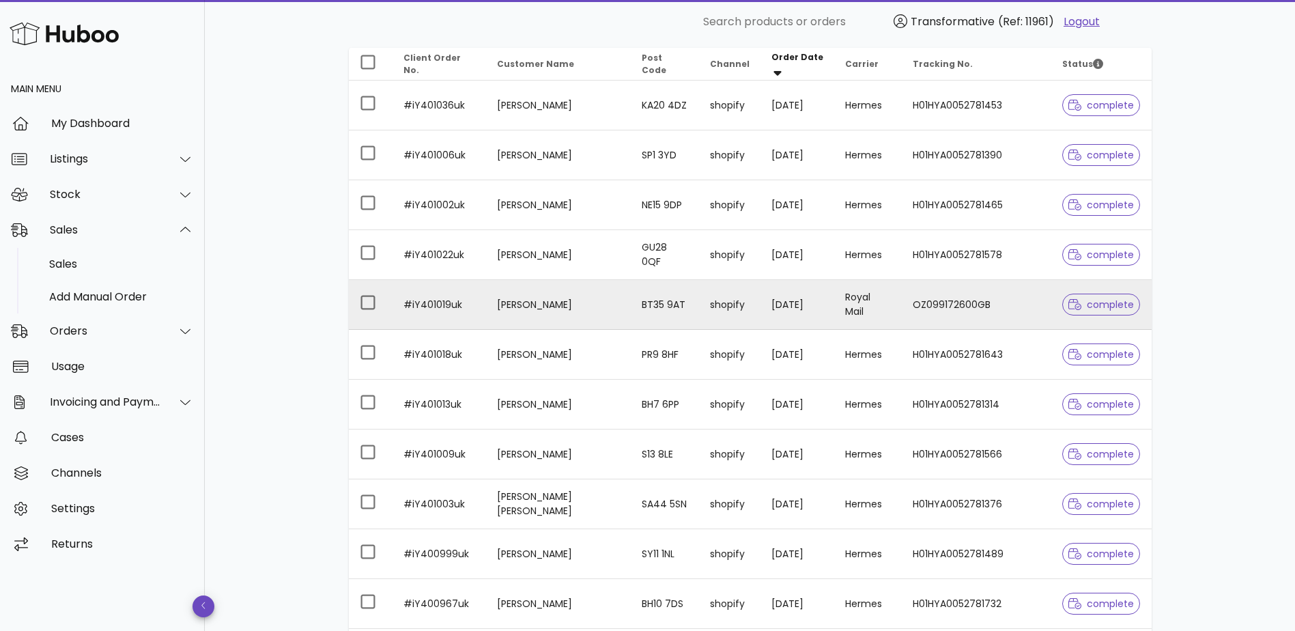
click at [953, 305] on td "OZ099172600GB" at bounding box center [975, 305] width 149 height 50
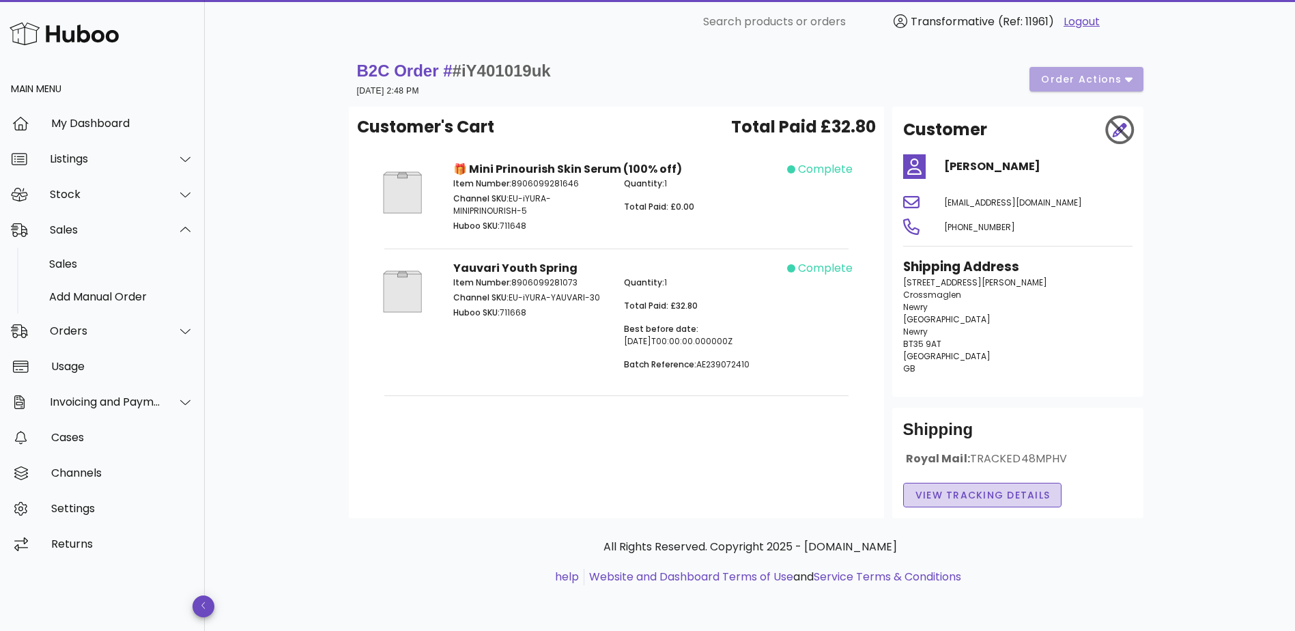
click at [1002, 500] on span "View Tracking details" at bounding box center [982, 495] width 136 height 14
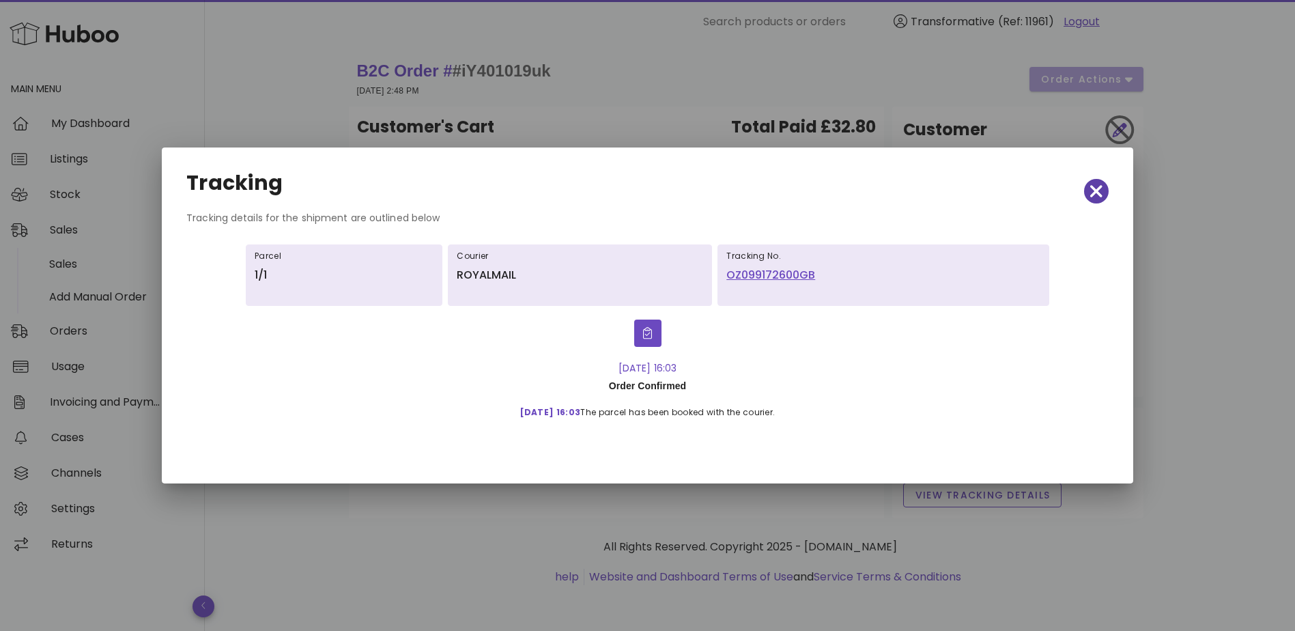
click at [1098, 193] on icon "button" at bounding box center [1096, 191] width 12 height 12
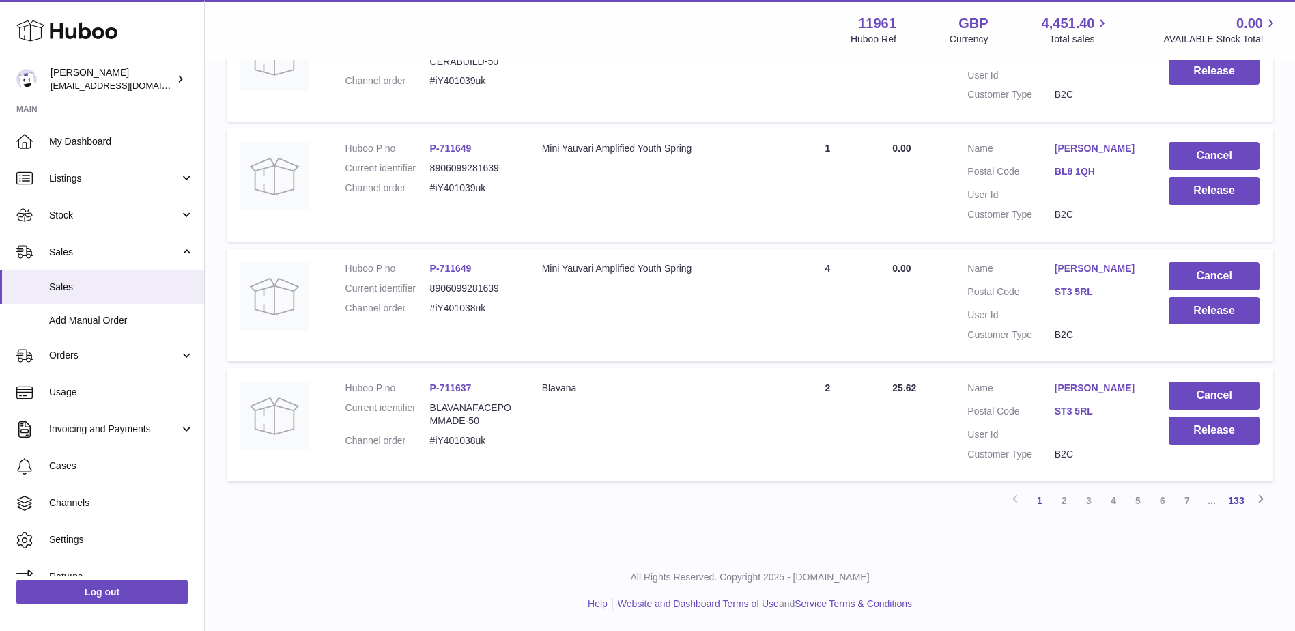
click at [1235, 503] on link "133" at bounding box center [1236, 500] width 25 height 25
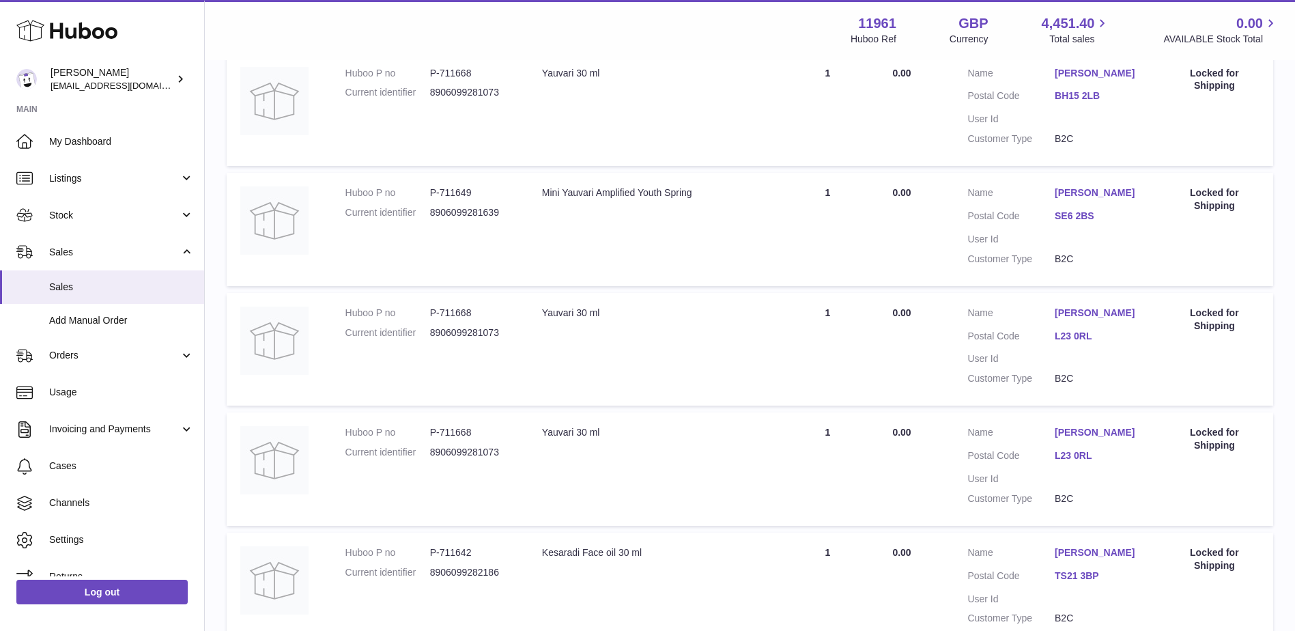
scroll to position [539, 0]
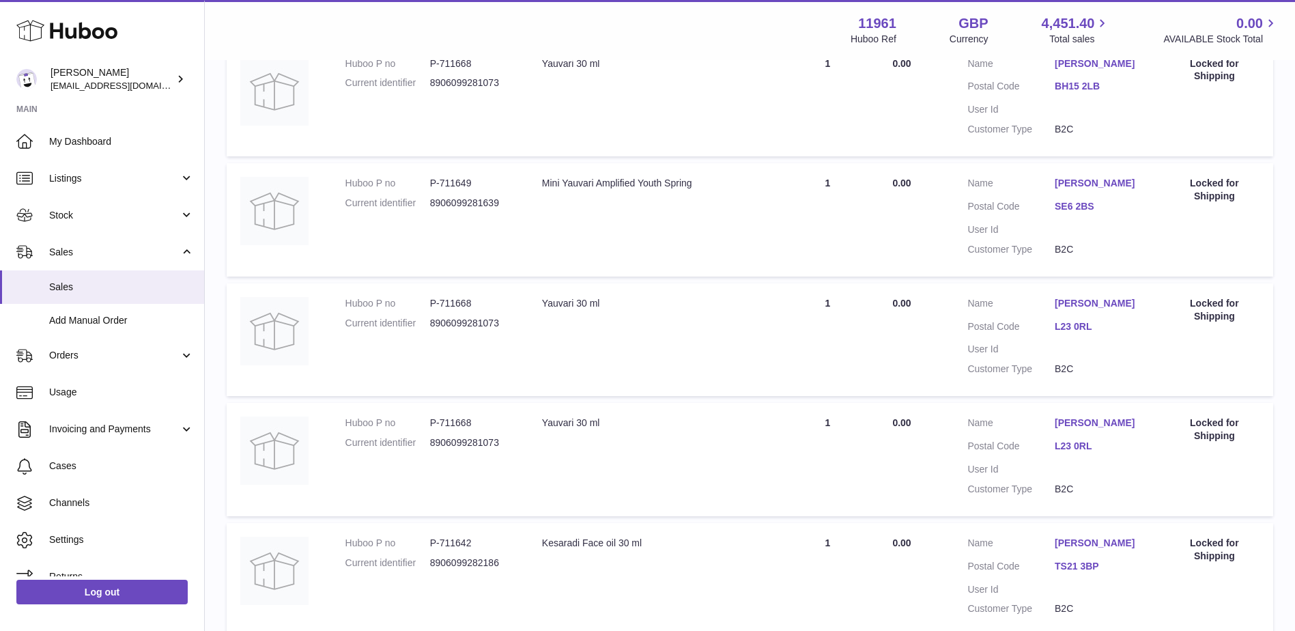
click at [1070, 333] on link "L23 0RL" at bounding box center [1097, 326] width 87 height 13
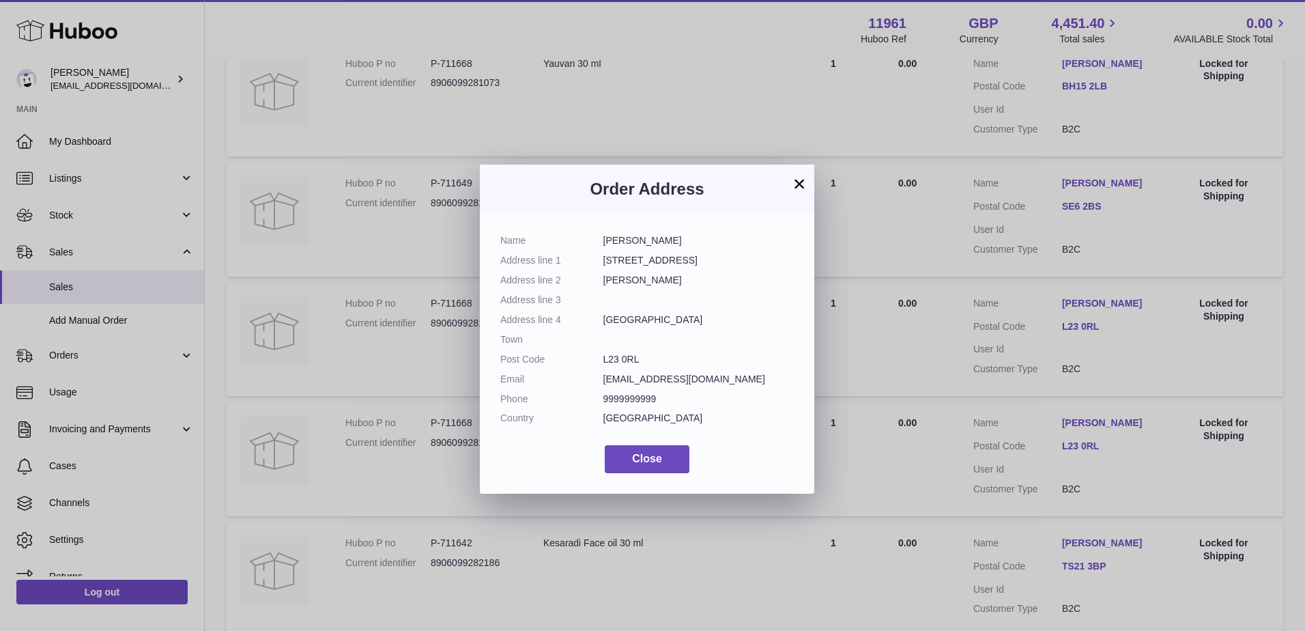
click at [792, 182] on button "×" at bounding box center [799, 183] width 16 height 16
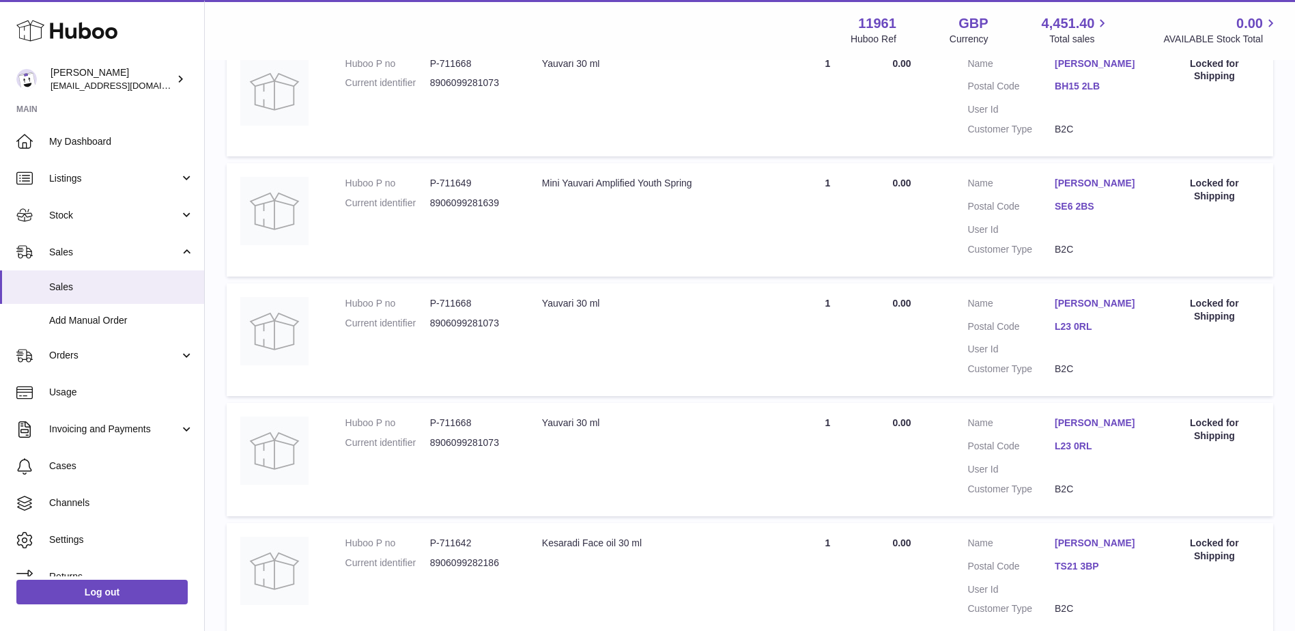
click at [1187, 339] on td "Action / Status Locked for Shipping" at bounding box center [1213, 339] width 117 height 113
click at [1213, 316] on div "Locked for Shipping" at bounding box center [1214, 310] width 90 height 26
click at [1213, 315] on div "Locked for Shipping" at bounding box center [1214, 310] width 90 height 26
click at [1215, 315] on div "Locked for Shipping" at bounding box center [1214, 310] width 90 height 26
